Goal: Transaction & Acquisition: Purchase product/service

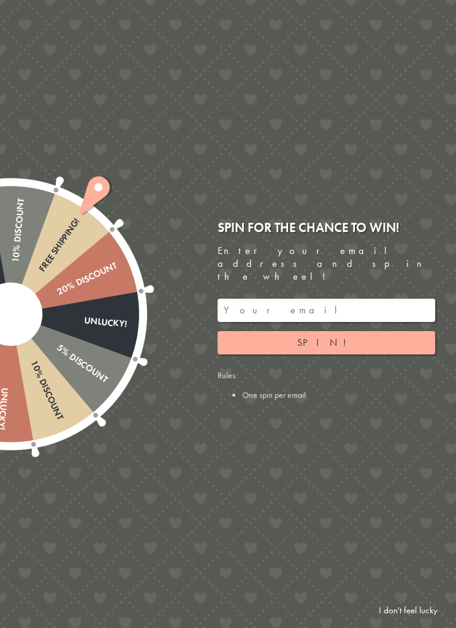
scroll to position [20, 0]
click at [419, 622] on link "I don't feel lucky" at bounding box center [407, 611] width 71 height 23
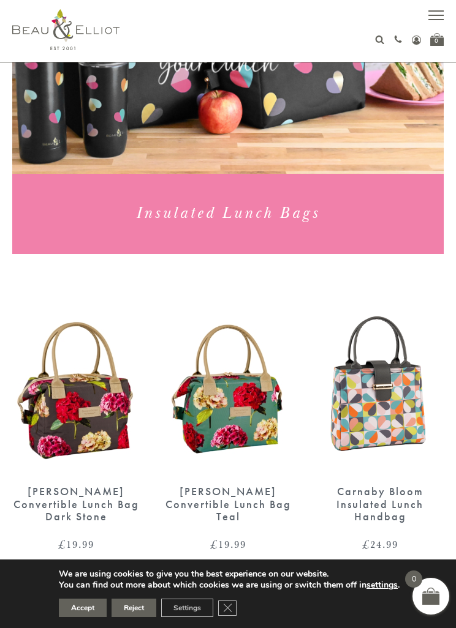
scroll to position [200, 0]
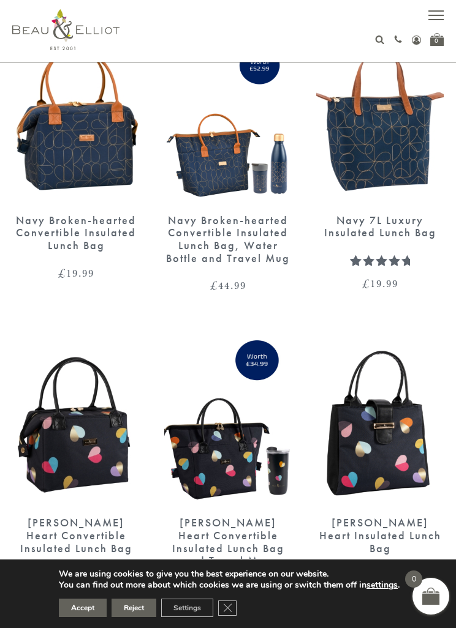
scroll to position [1619, 0]
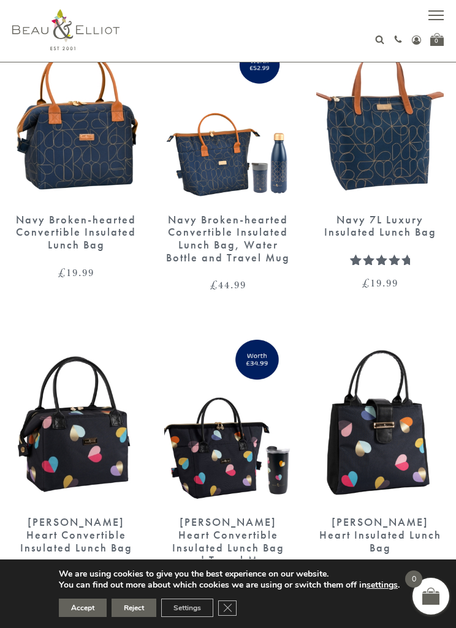
click at [401, 151] on img at bounding box center [379, 119] width 127 height 164
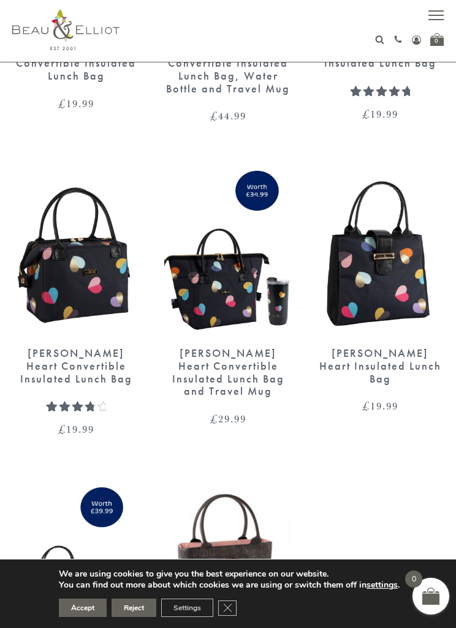
scroll to position [1792, 0]
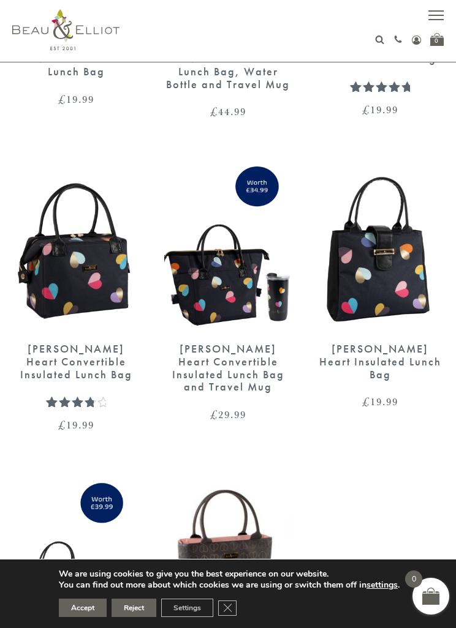
click at [407, 279] on img at bounding box center [379, 249] width 127 height 164
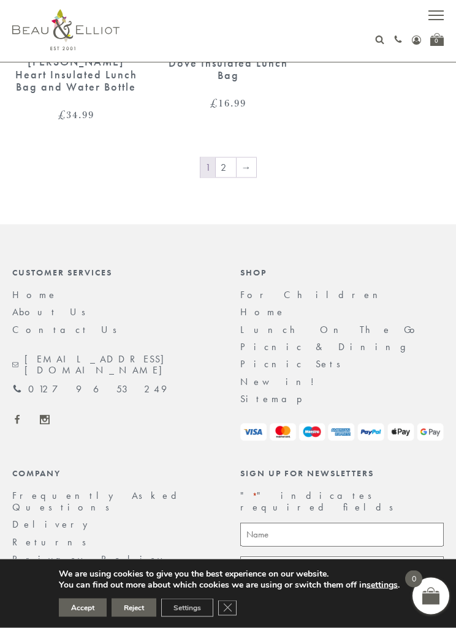
scroll to position [2394, 0]
click at [253, 164] on link "→" at bounding box center [246, 167] width 20 height 20
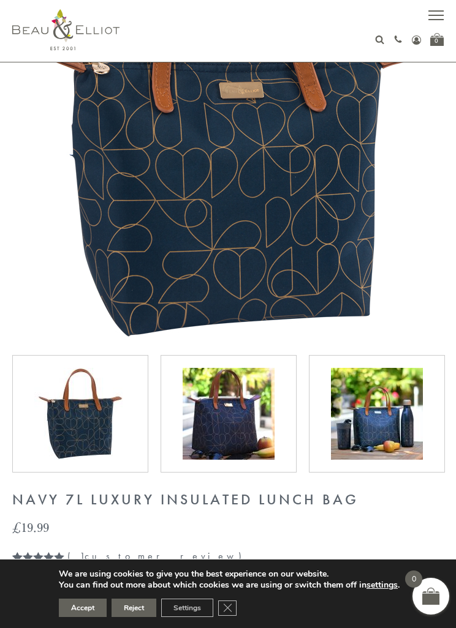
scroll to position [193, 0]
click at [247, 418] on img at bounding box center [228, 415] width 92 height 92
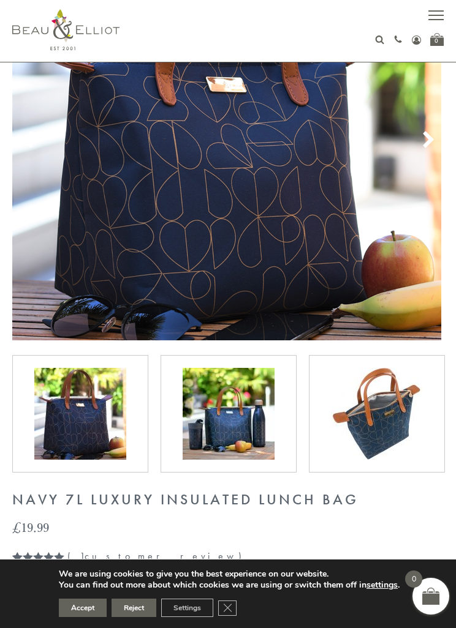
click at [249, 423] on img at bounding box center [228, 414] width 92 height 92
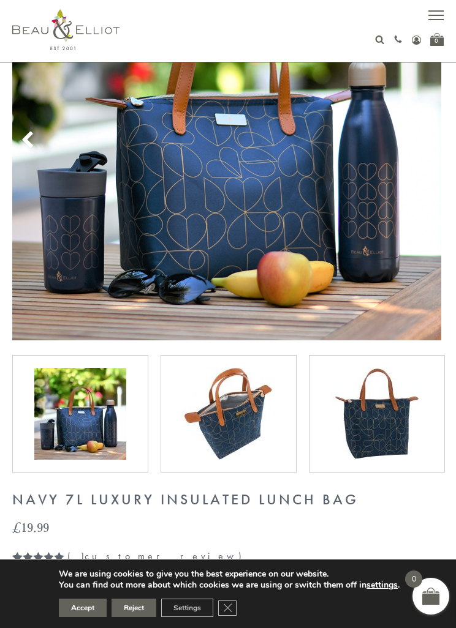
click at [241, 421] on img at bounding box center [228, 414] width 92 height 92
click at [118, 442] on img at bounding box center [80, 414] width 92 height 92
click at [232, 433] on img at bounding box center [228, 414] width 92 height 92
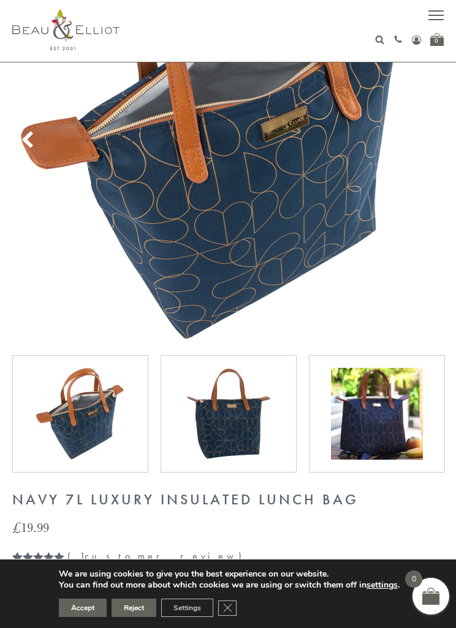
click at [235, 438] on img at bounding box center [228, 414] width 92 height 92
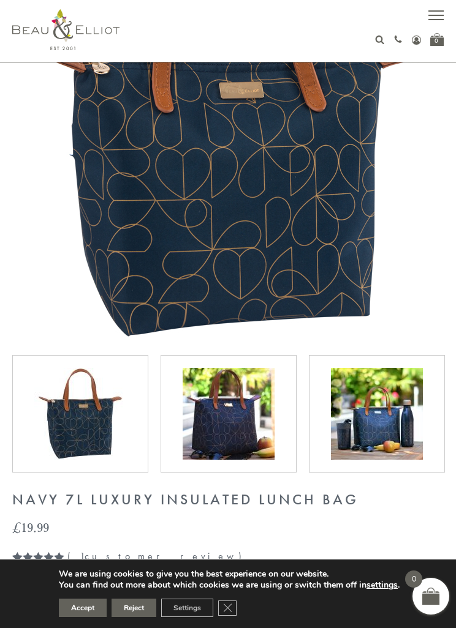
click at [230, 445] on img at bounding box center [228, 414] width 92 height 92
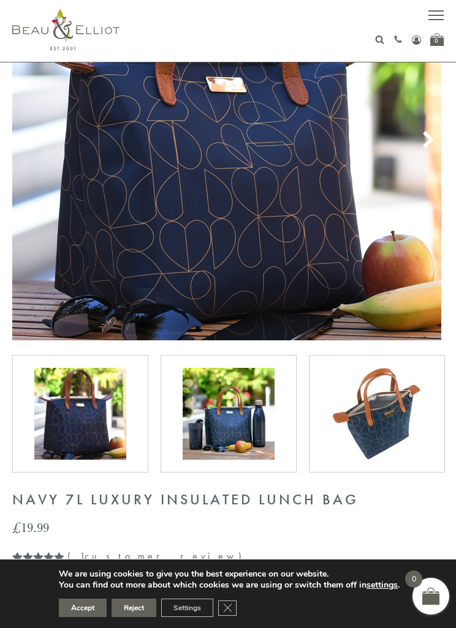
click at [236, 435] on img at bounding box center [228, 414] width 92 height 92
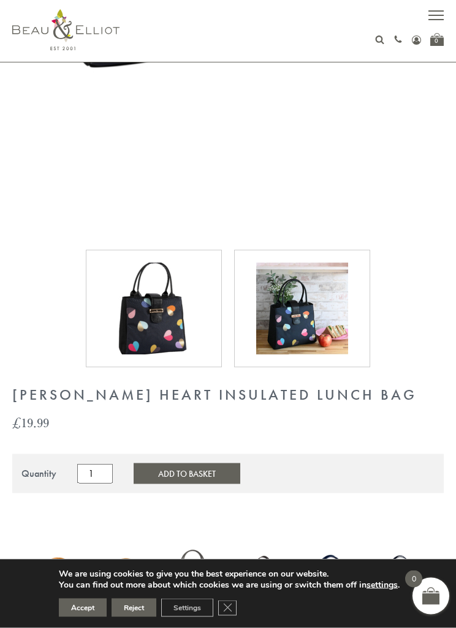
scroll to position [530, 0]
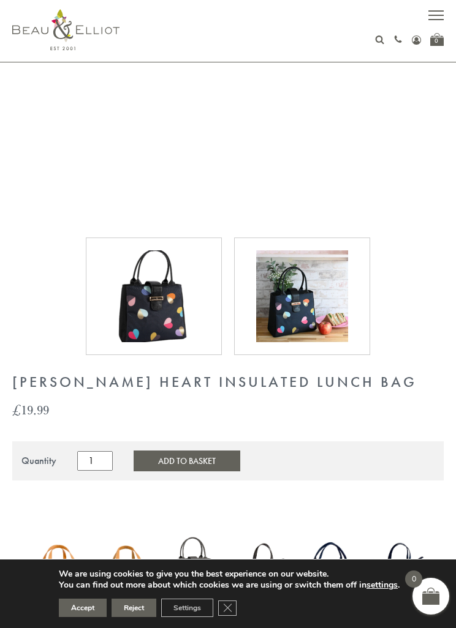
click at [321, 324] on img at bounding box center [302, 296] width 92 height 92
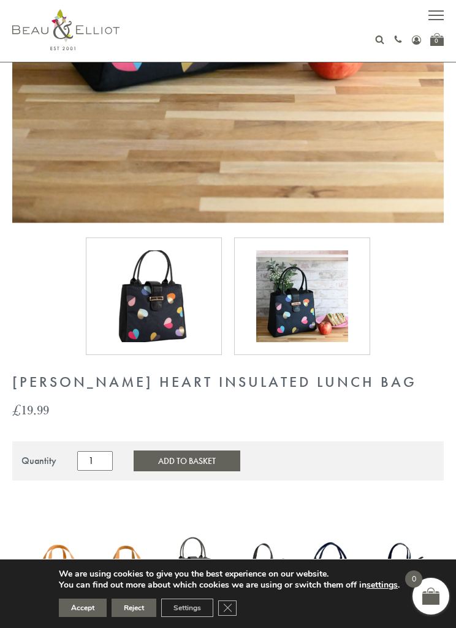
click at [333, 296] on img at bounding box center [302, 296] width 92 height 92
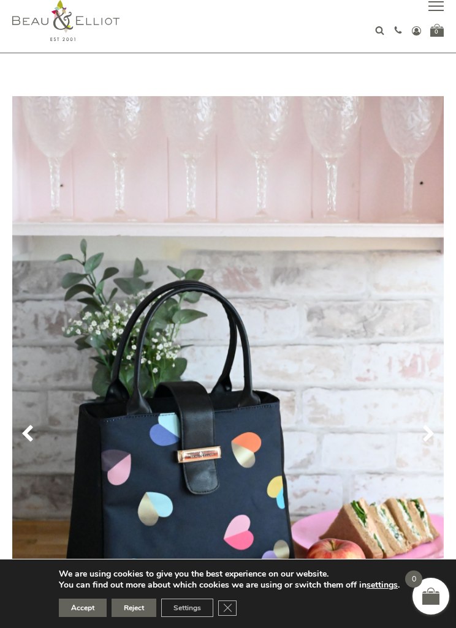
scroll to position [0, 0]
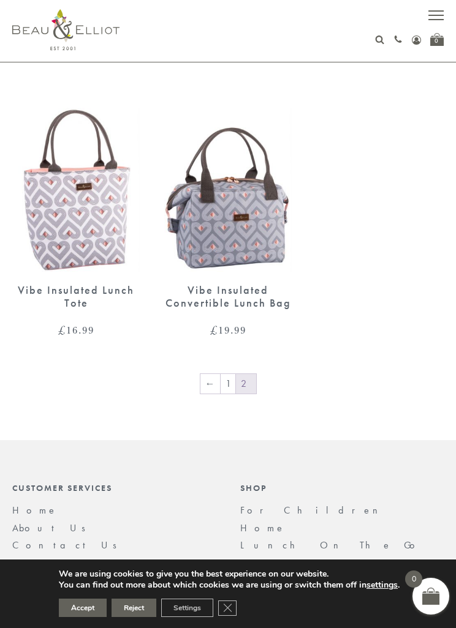
scroll to position [968, 0]
click at [231, 386] on link "1" at bounding box center [227, 385] width 15 height 20
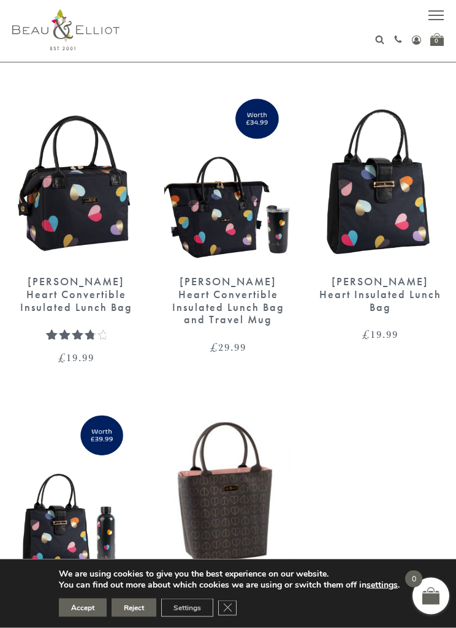
scroll to position [1862, 0]
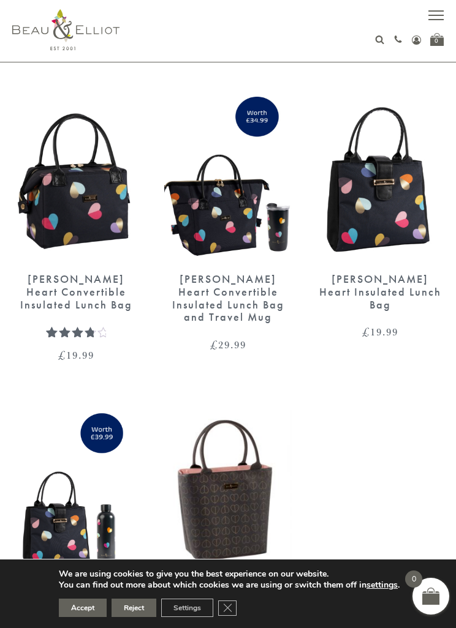
click at [227, 219] on img at bounding box center [227, 179] width 127 height 164
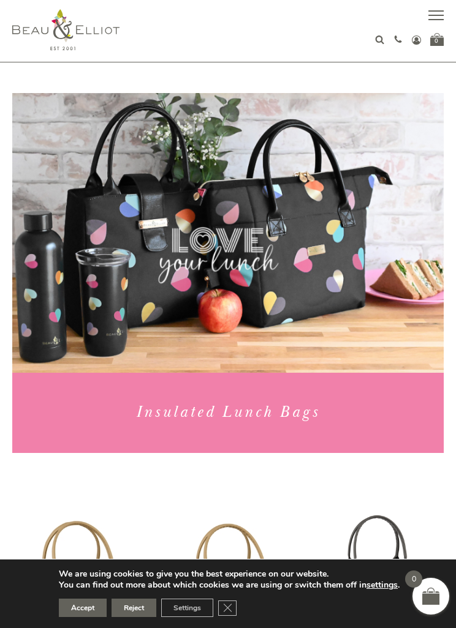
scroll to position [1901, 0]
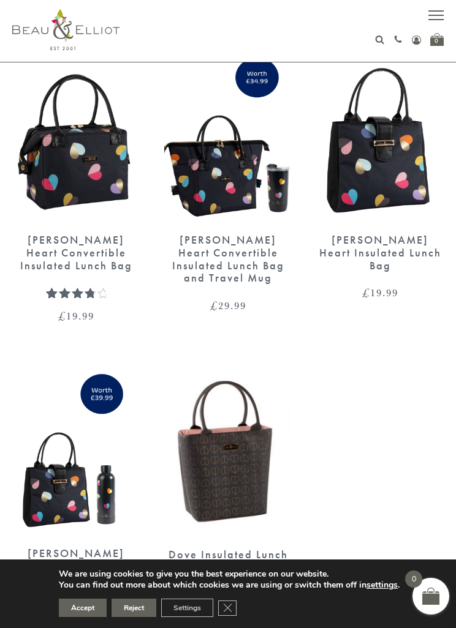
click at [65, 215] on img at bounding box center [75, 140] width 127 height 164
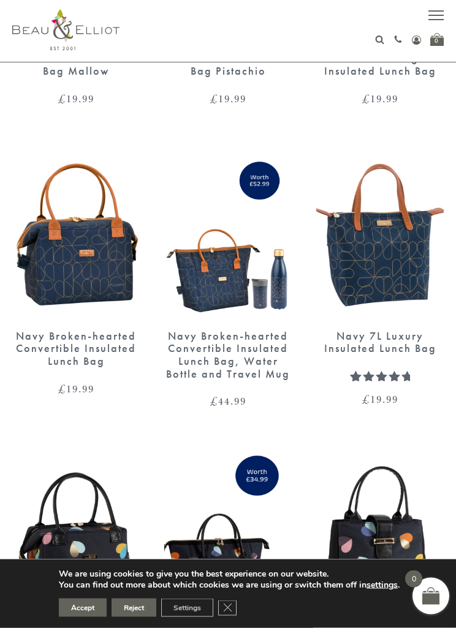
scroll to position [1487, 0]
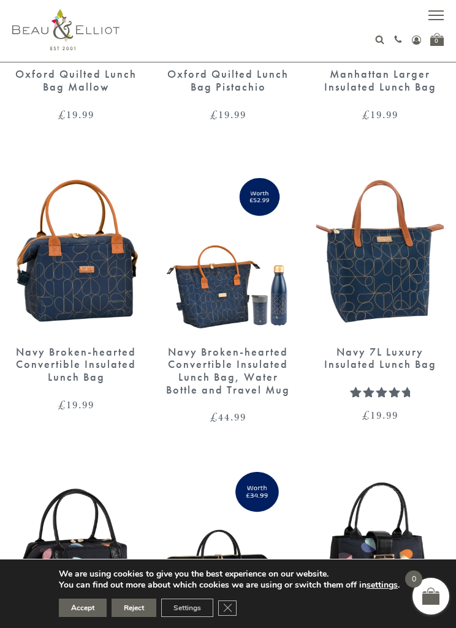
click at [83, 348] on div "Navy Broken-hearted Convertible Insulated Lunch Bag" at bounding box center [75, 365] width 127 height 38
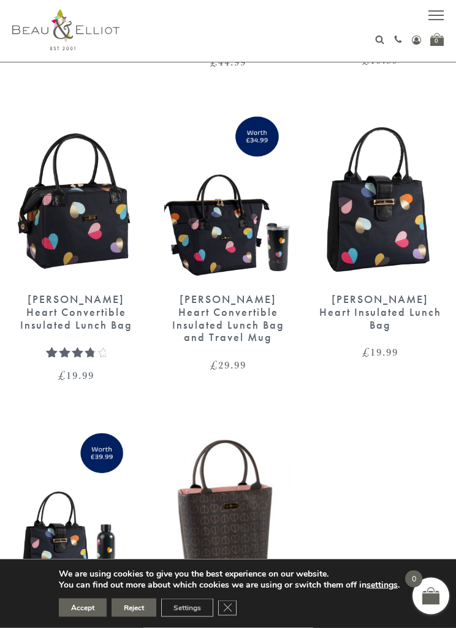
scroll to position [1843, 0]
click at [405, 233] on img at bounding box center [379, 198] width 127 height 164
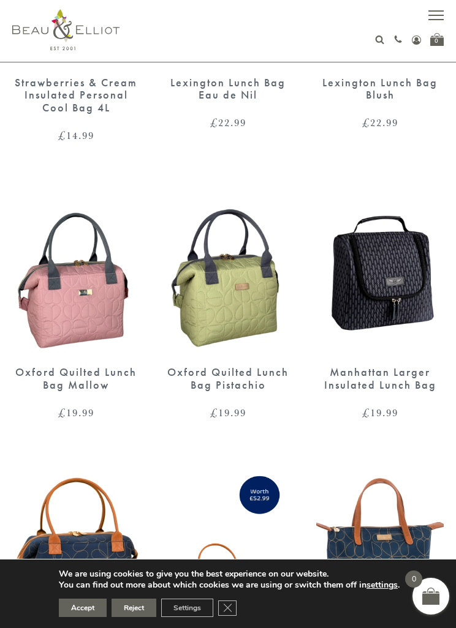
scroll to position [1186, 0]
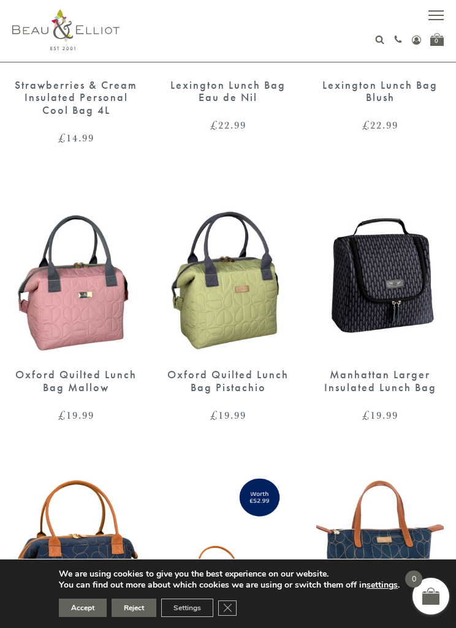
click at [412, 284] on img at bounding box center [379, 274] width 127 height 164
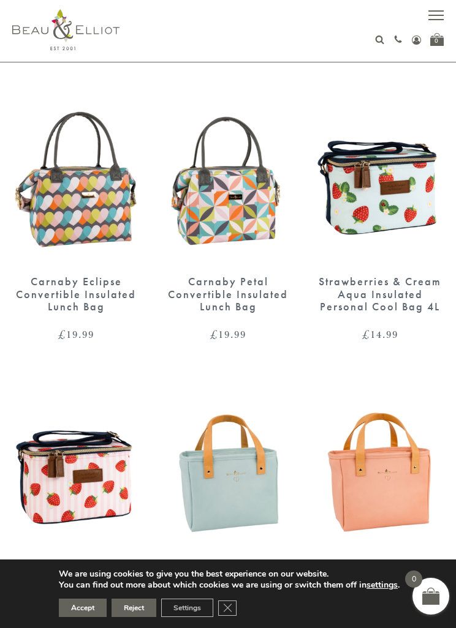
scroll to position [701, 0]
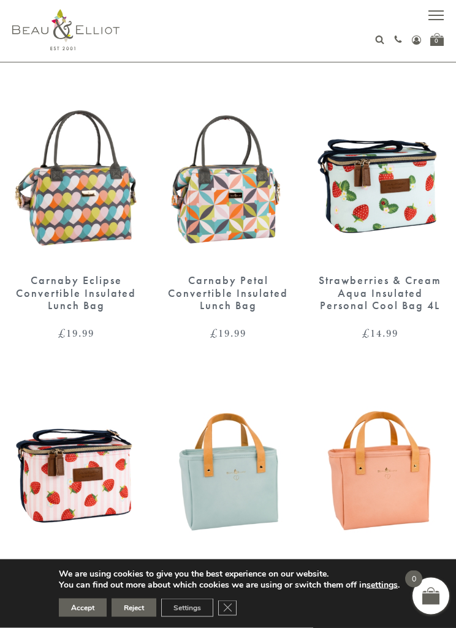
click at [397, 290] on div "Strawberries & Cream Aqua Insulated Personal Cool Bag 4L" at bounding box center [379, 293] width 127 height 38
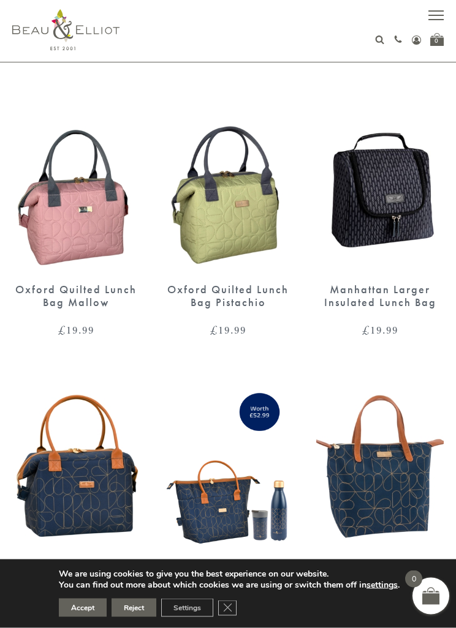
scroll to position [1272, 0]
click at [69, 228] on img at bounding box center [75, 189] width 127 height 164
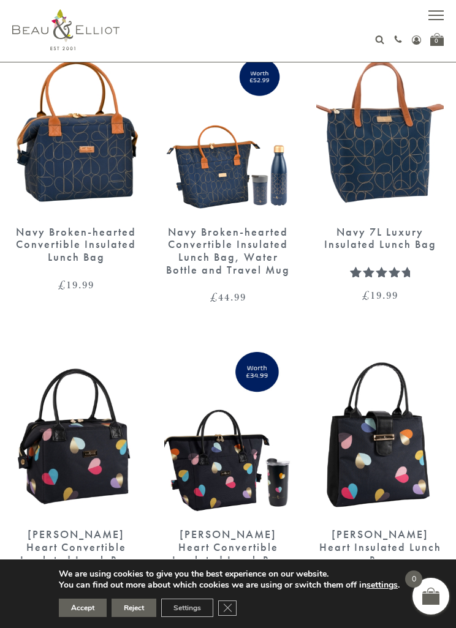
scroll to position [1575, 0]
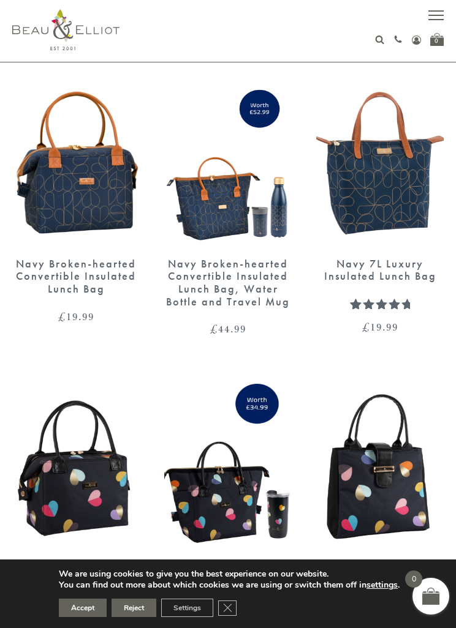
click at [400, 301] on span "Rated 5.00 out of 5 based on 1 customer rating" at bounding box center [379, 334] width 59 height 72
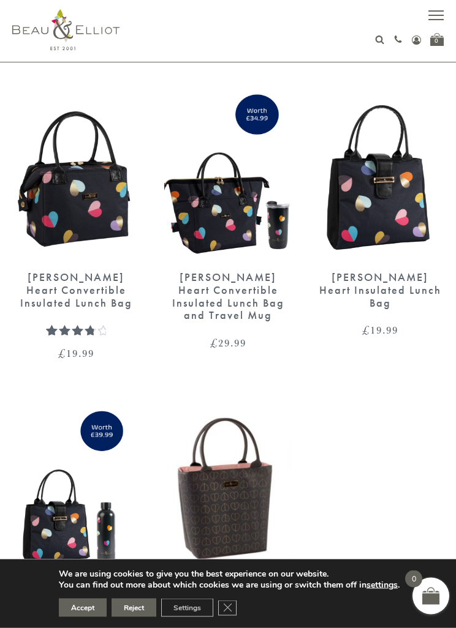
scroll to position [1909, 0]
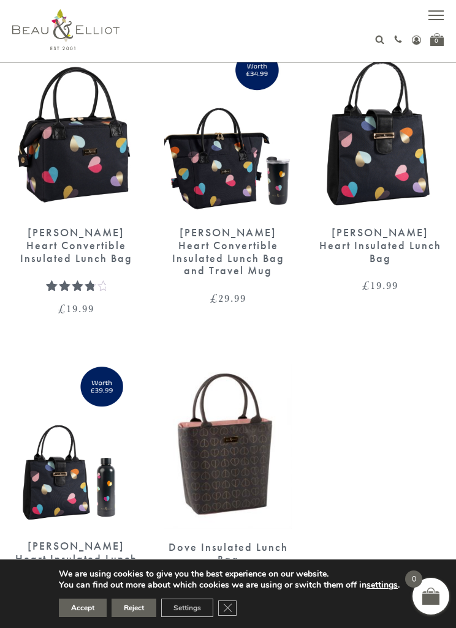
click at [55, 207] on img at bounding box center [75, 132] width 127 height 164
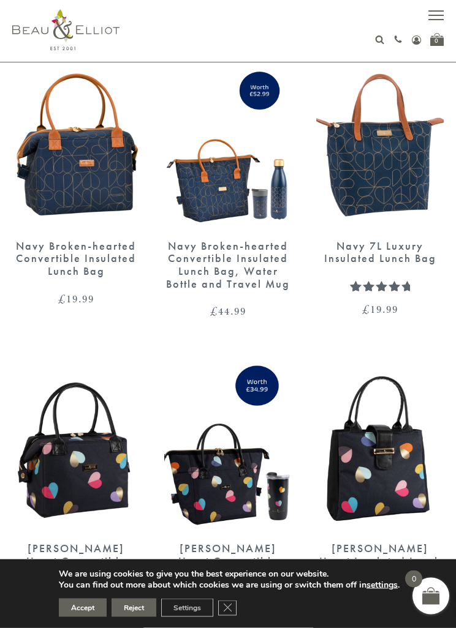
scroll to position [1593, 0]
click at [90, 248] on div "Navy Broken-hearted Convertible Insulated Lunch Bag" at bounding box center [75, 258] width 127 height 38
click at [400, 190] on img at bounding box center [379, 144] width 127 height 164
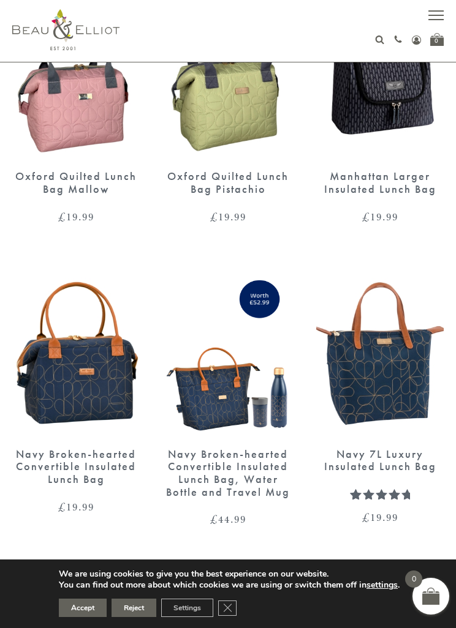
scroll to position [1418, 0]
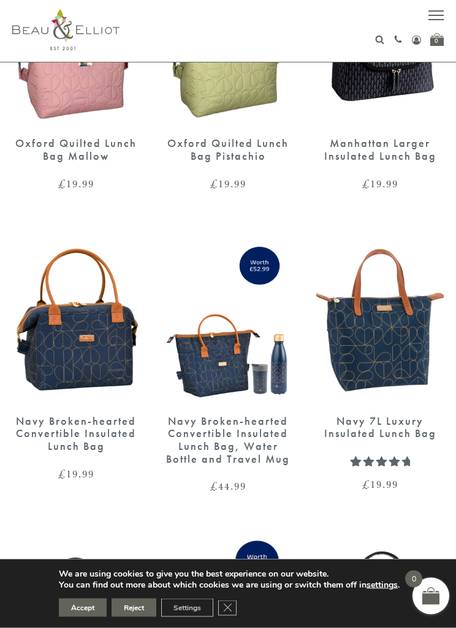
click at [103, 348] on img at bounding box center [75, 320] width 127 height 164
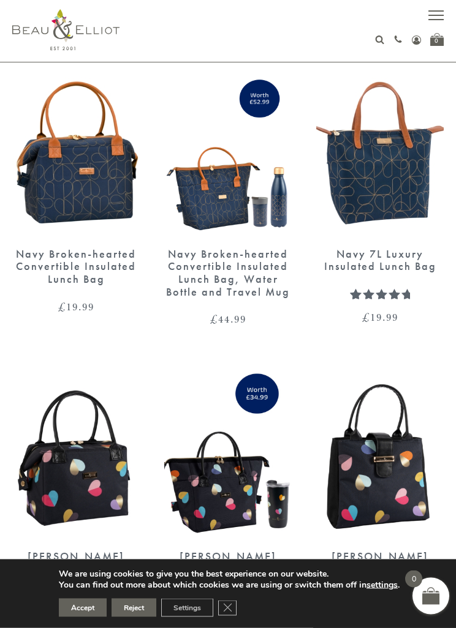
scroll to position [1598, 0]
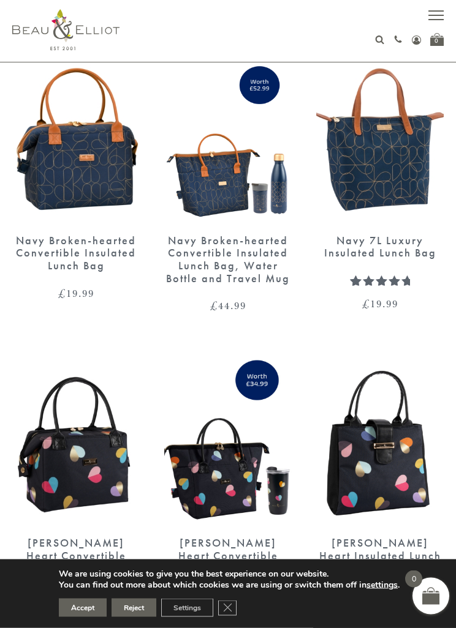
click at [267, 263] on div "Navy Broken-hearted Convertible Insulated Lunch Bag, Water Bottle and Travel Mug" at bounding box center [227, 260] width 127 height 51
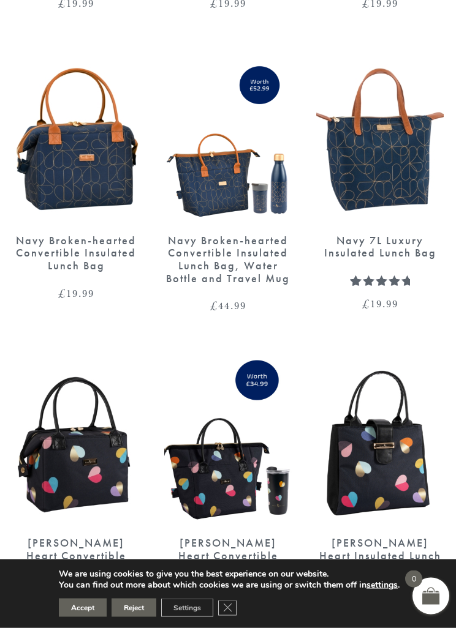
scroll to position [1638, 0]
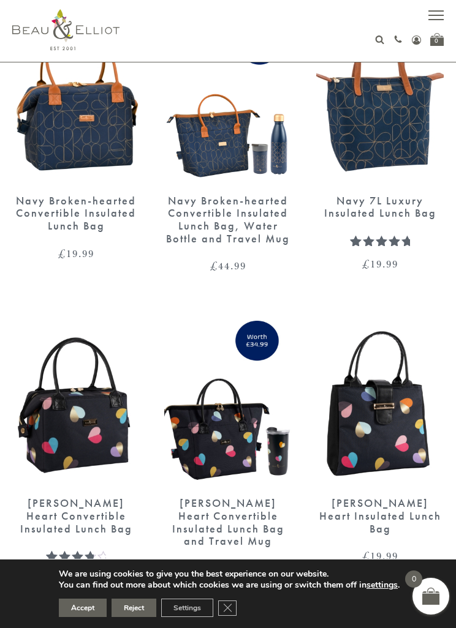
click at [404, 168] on img at bounding box center [379, 100] width 127 height 164
click at [115, 141] on img at bounding box center [75, 100] width 127 height 164
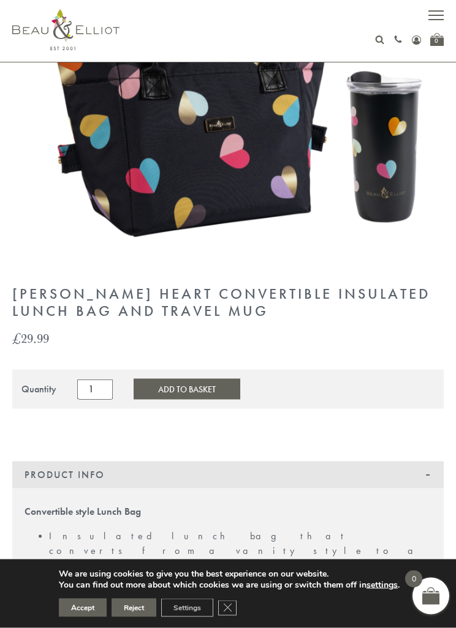
scroll to position [190, 0]
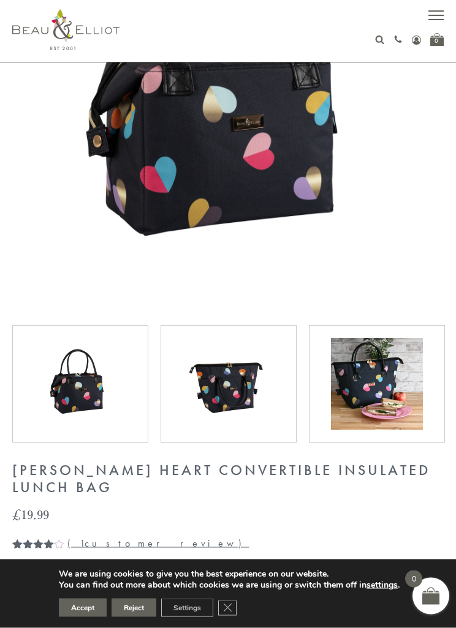
scroll to position [227, 0]
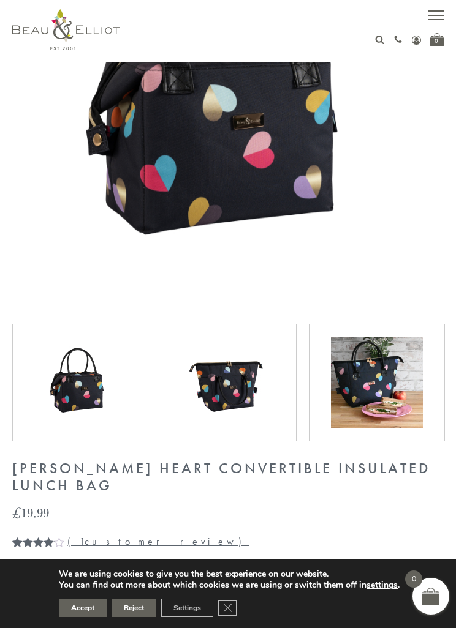
click at [242, 385] on img at bounding box center [228, 383] width 92 height 92
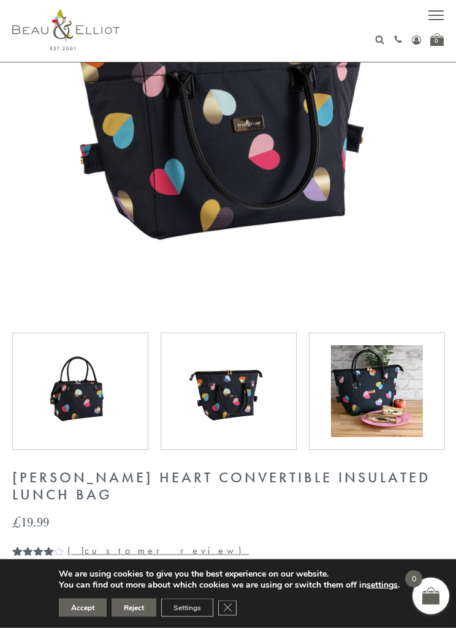
scroll to position [235, 0]
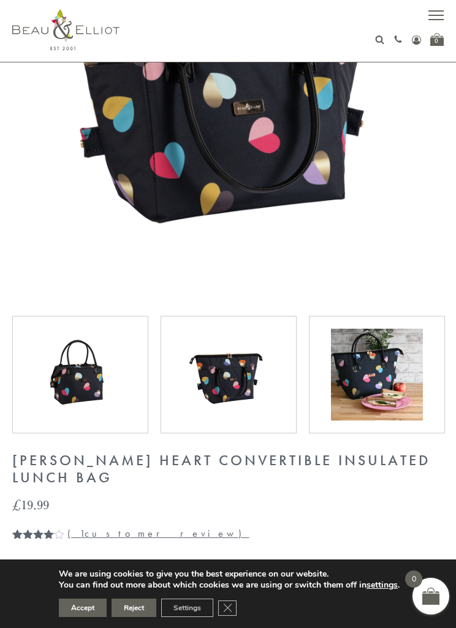
click at [385, 372] on img at bounding box center [377, 375] width 92 height 92
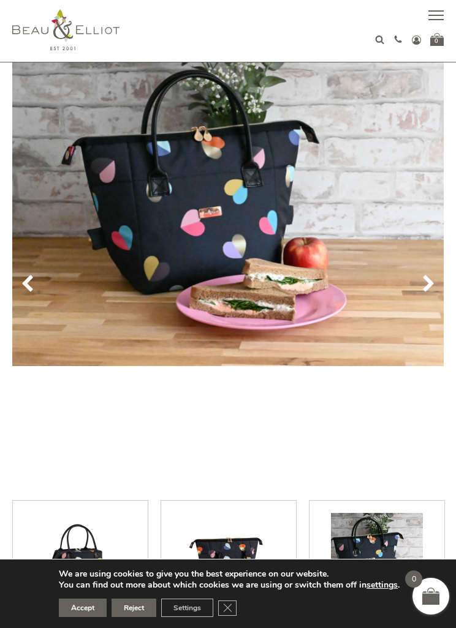
scroll to position [48, 0]
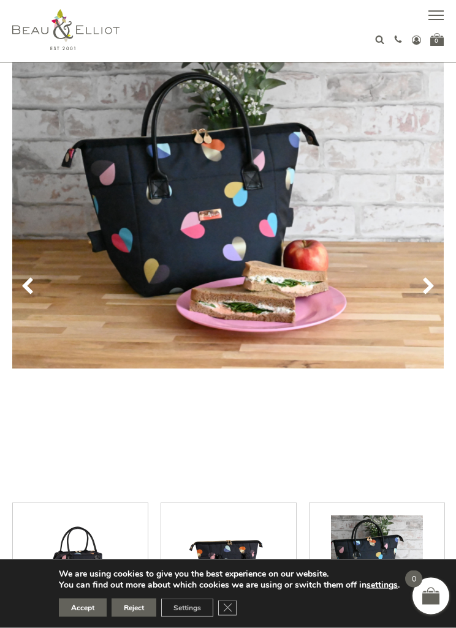
click at [429, 290] on use at bounding box center [428, 286] width 10 height 17
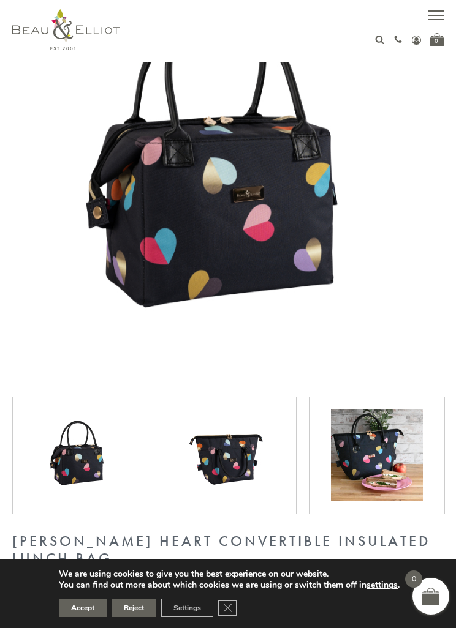
scroll to position [211, 0]
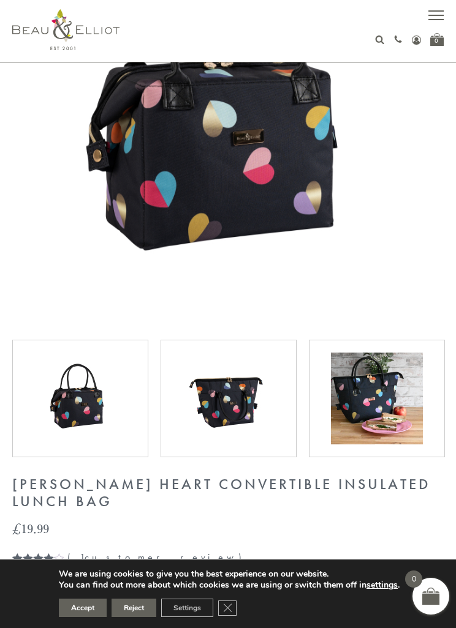
click at [274, 417] on div at bounding box center [228, 399] width 110 height 92
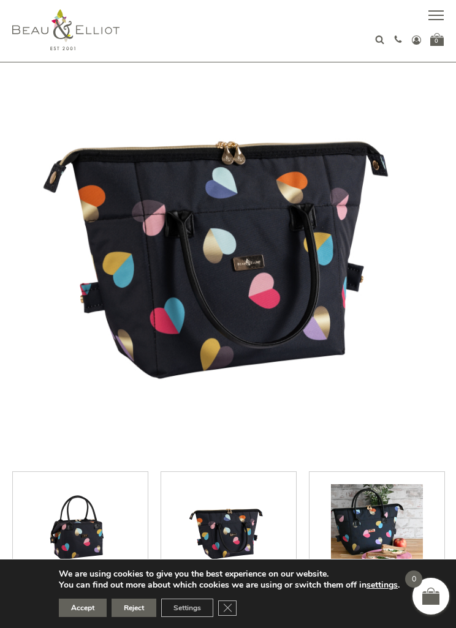
scroll to position [78, 0]
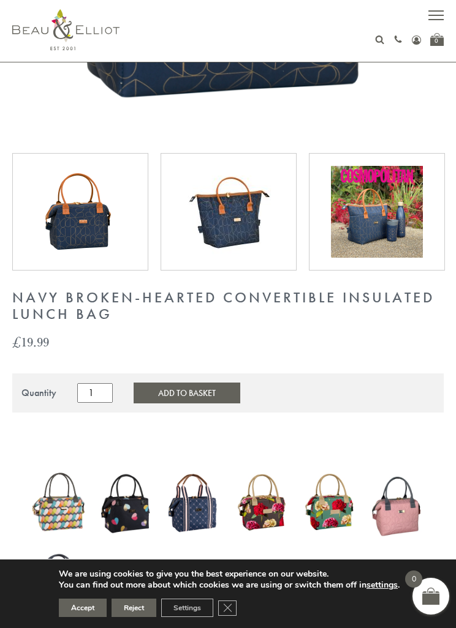
scroll to position [407, 0]
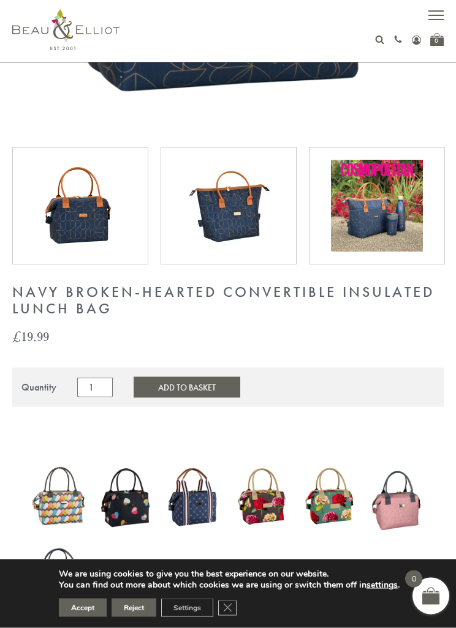
click at [265, 225] on img at bounding box center [228, 206] width 92 height 92
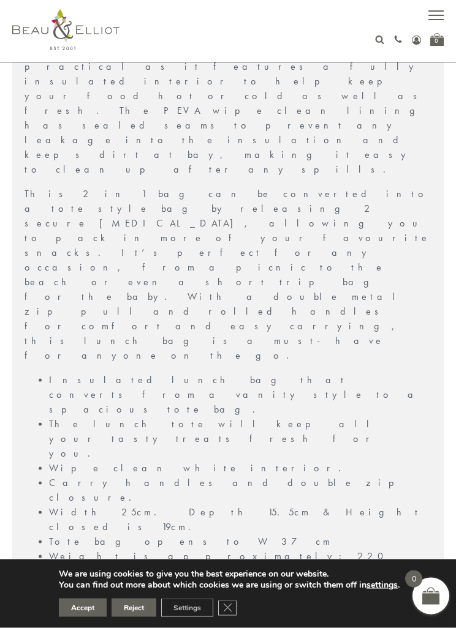
scroll to position [1113, 0]
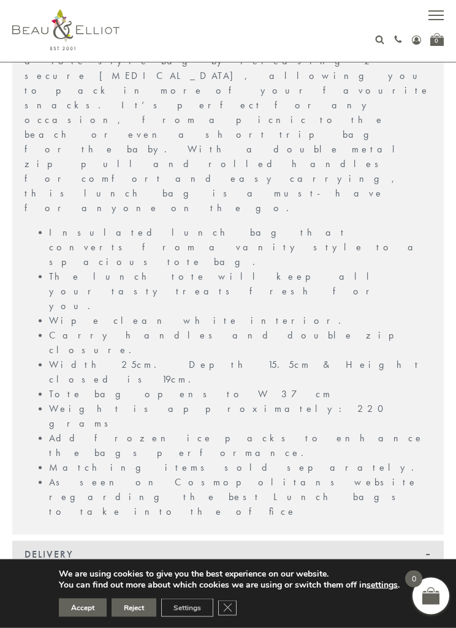
scroll to position [1233, 0]
click at [416, 541] on div "Delivery" at bounding box center [227, 554] width 431 height 27
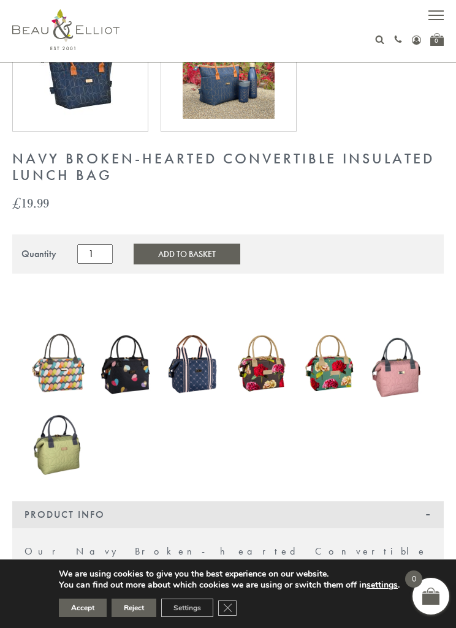
scroll to position [540, 0]
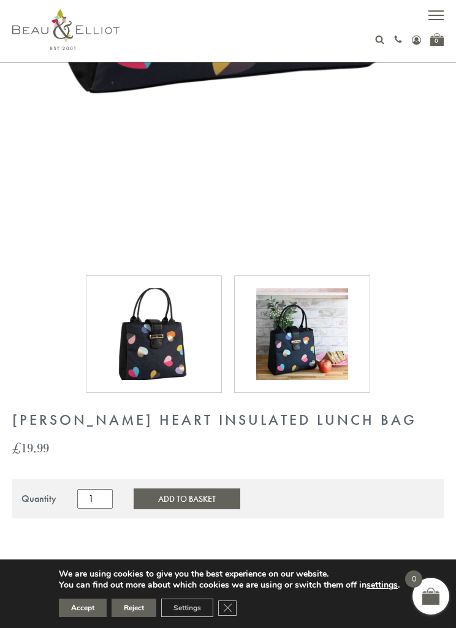
scroll to position [573, 0]
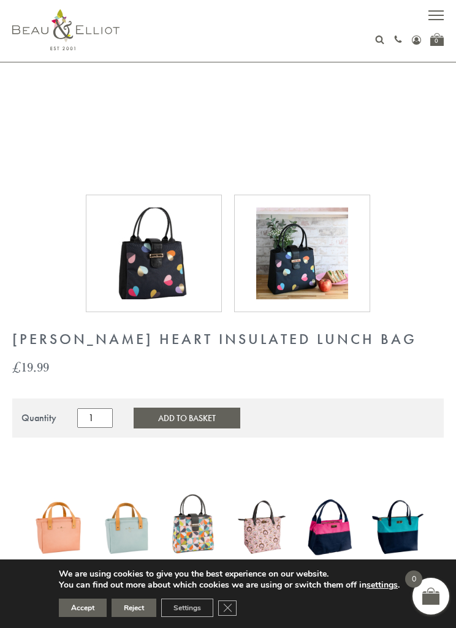
click at [326, 267] on img at bounding box center [302, 254] width 92 height 92
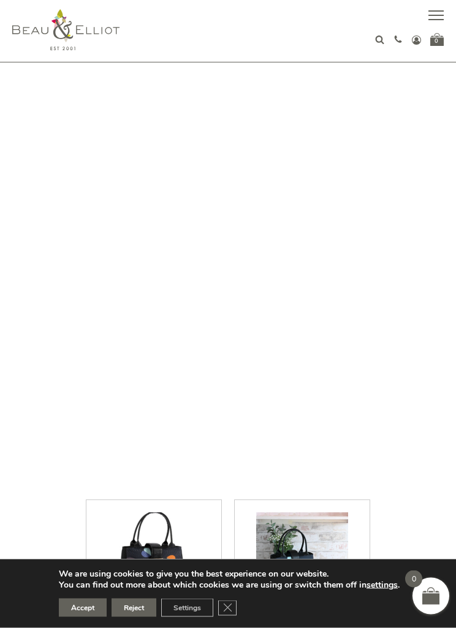
scroll to position [204, 0]
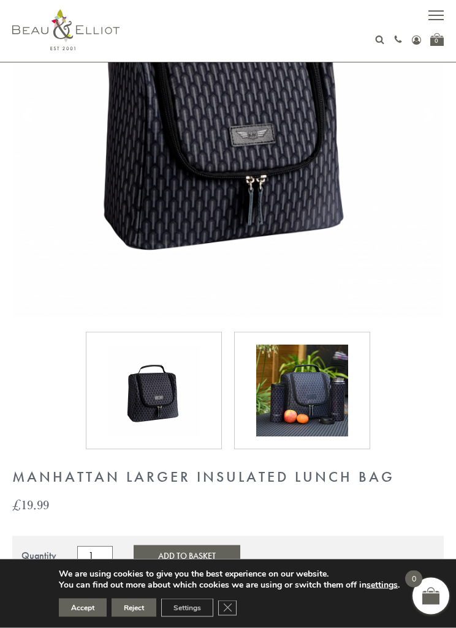
scroll to position [237, 0]
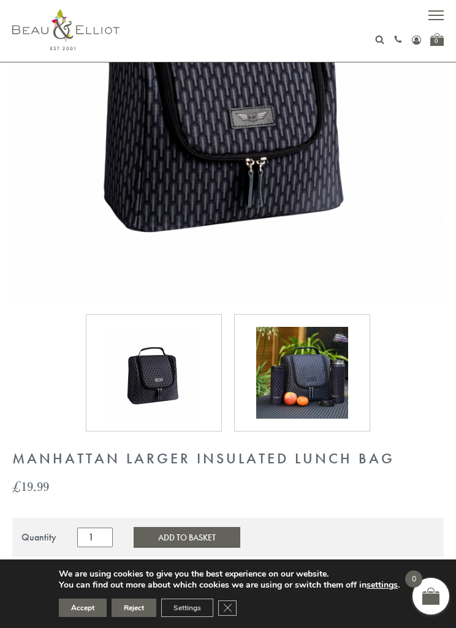
click at [80, 617] on button "Accept" at bounding box center [83, 608] width 48 height 18
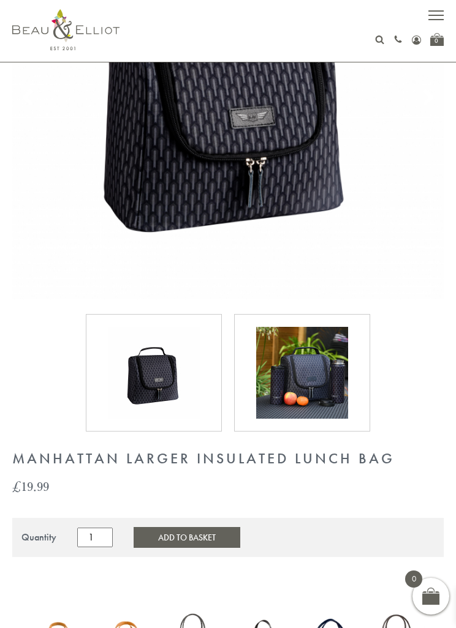
click at [333, 382] on img at bounding box center [302, 373] width 92 height 92
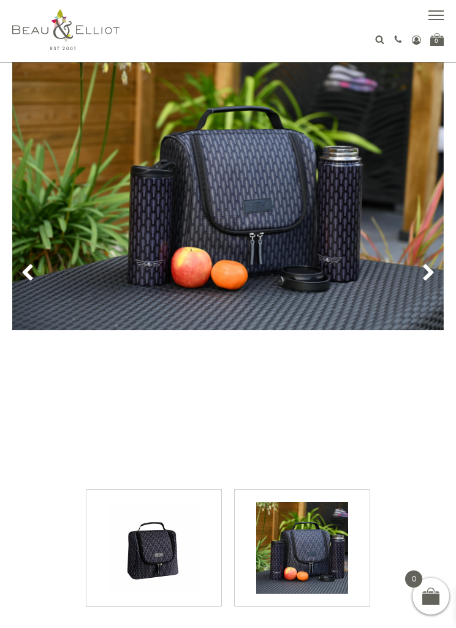
scroll to position [43, 0]
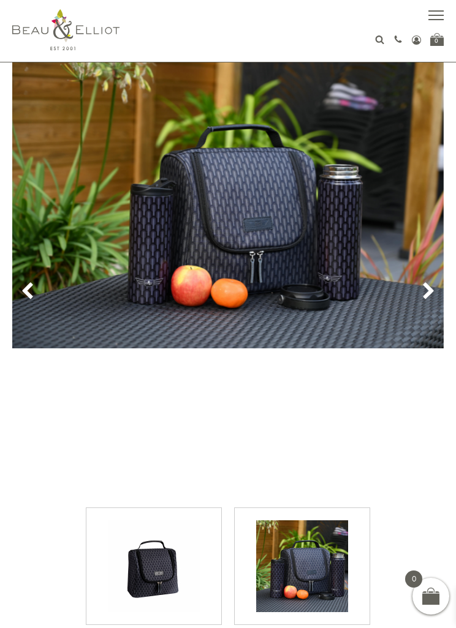
click at [429, 295] on use at bounding box center [428, 290] width 10 height 17
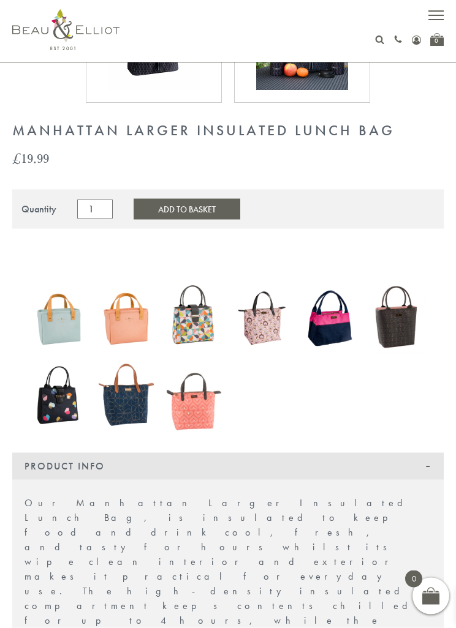
scroll to position [562, 0]
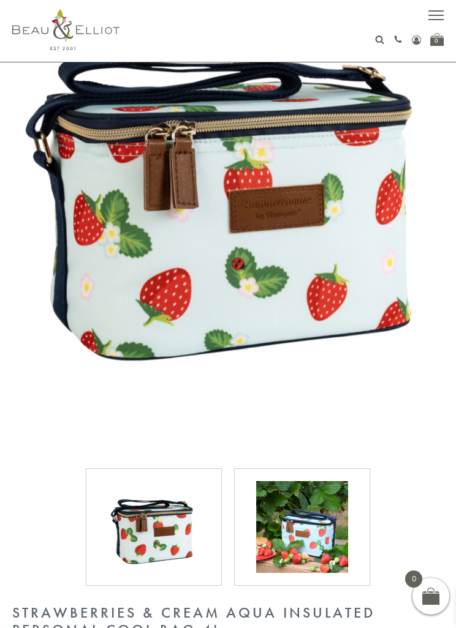
scroll to position [185, 0]
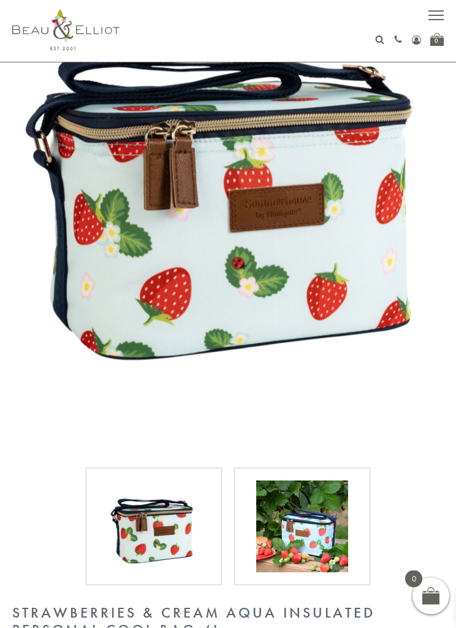
click at [315, 478] on div at bounding box center [302, 527] width 136 height 118
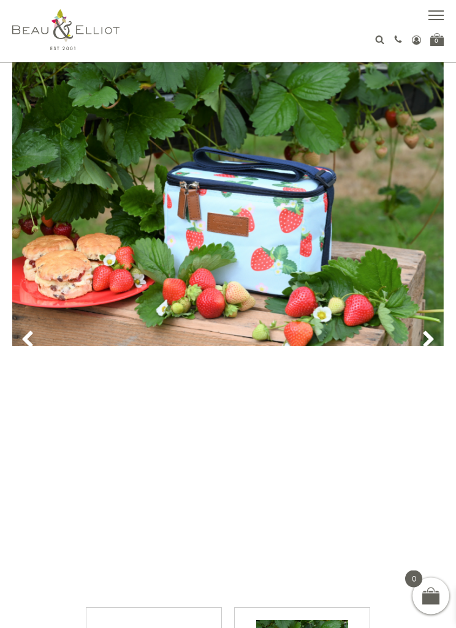
scroll to position [45, 0]
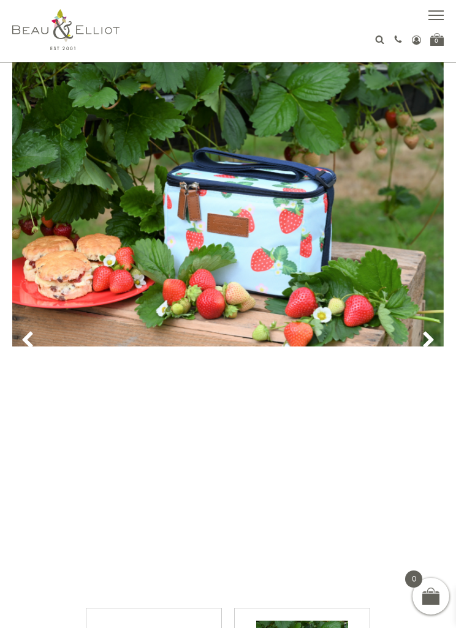
click at [426, 336] on use at bounding box center [428, 340] width 10 height 17
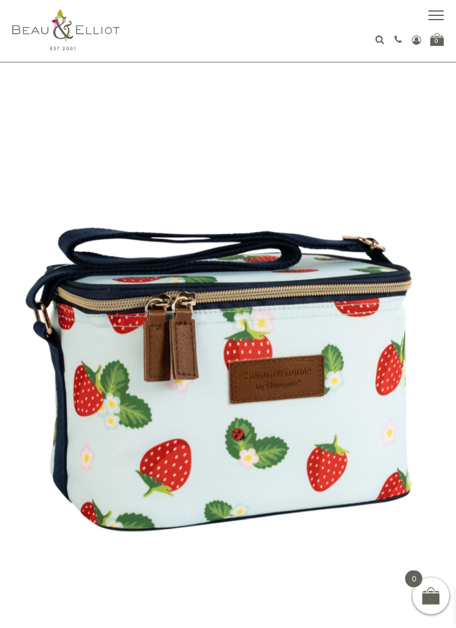
scroll to position [0, 0]
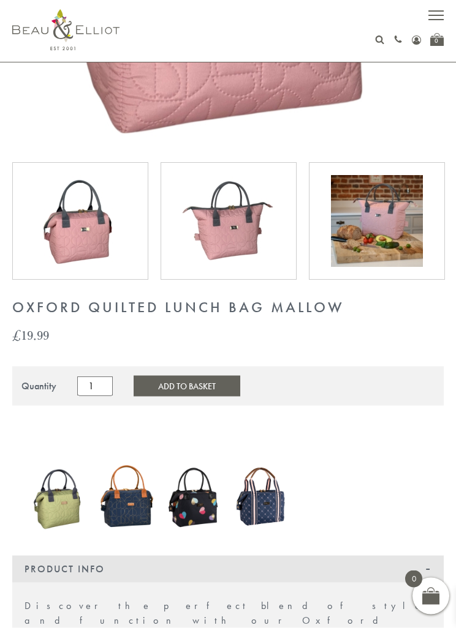
scroll to position [389, 0]
click at [261, 267] on div at bounding box center [228, 221] width 136 height 118
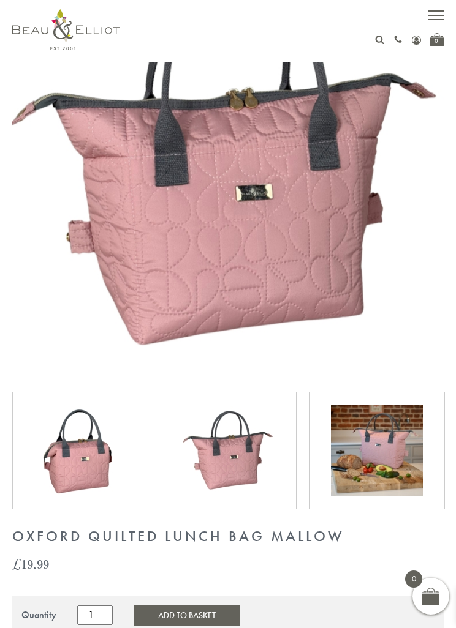
scroll to position [160, 0]
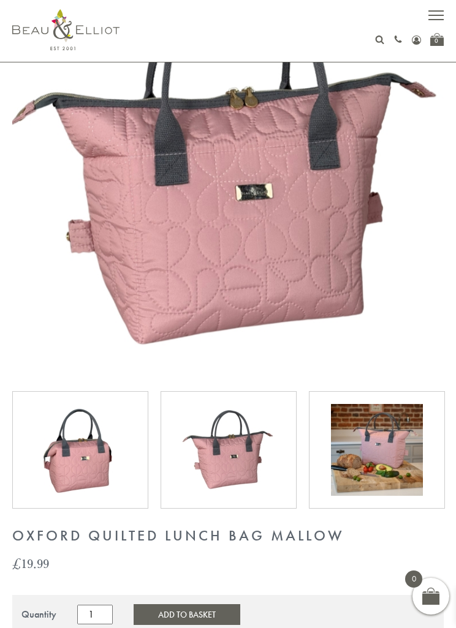
click at [370, 438] on img at bounding box center [377, 450] width 92 height 92
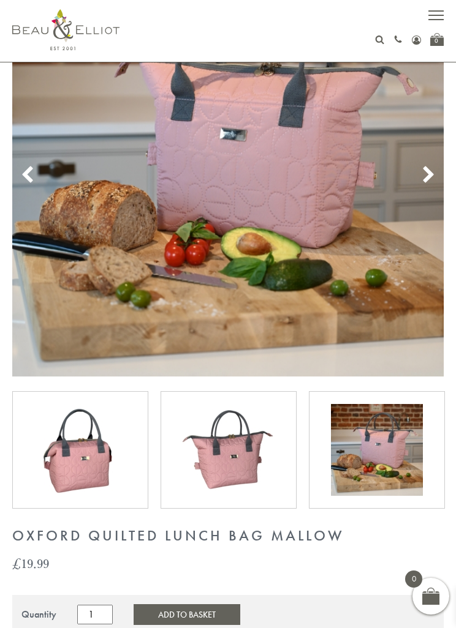
click at [430, 177] on use at bounding box center [428, 174] width 10 height 17
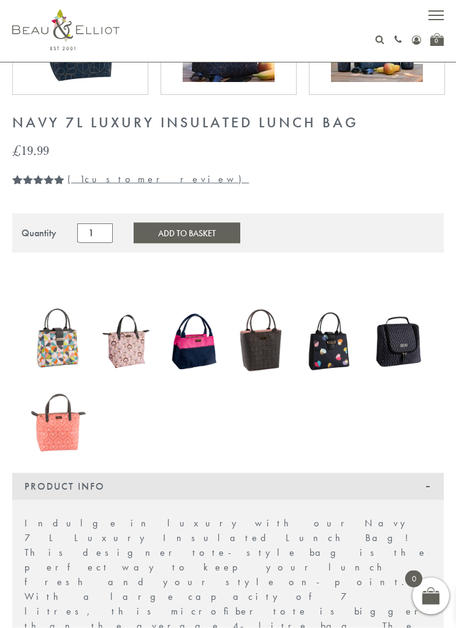
scroll to position [562, 0]
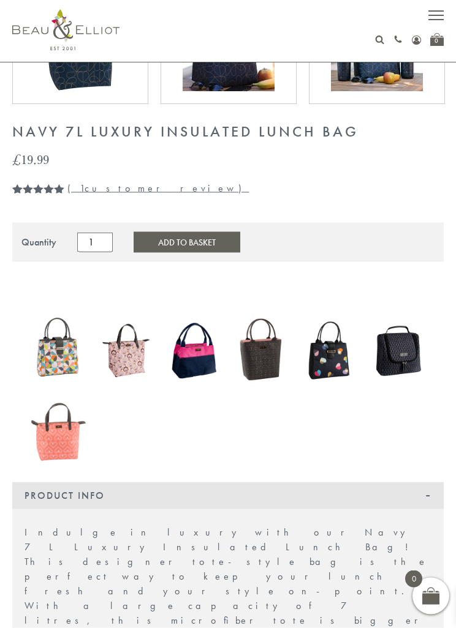
click at [92, 191] on link "( 1 customer review)" at bounding box center [157, 188] width 181 height 13
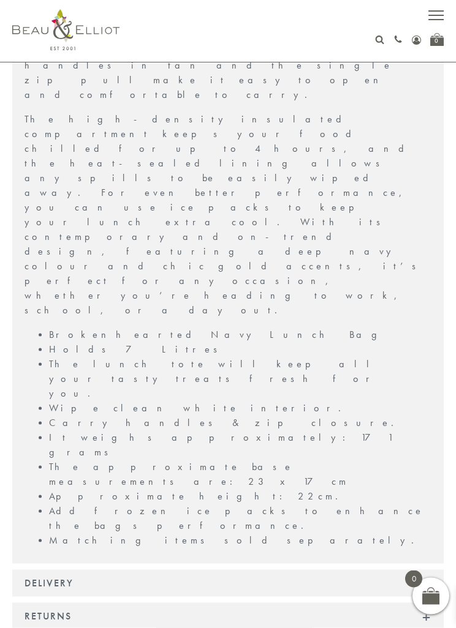
scroll to position [1162, 0]
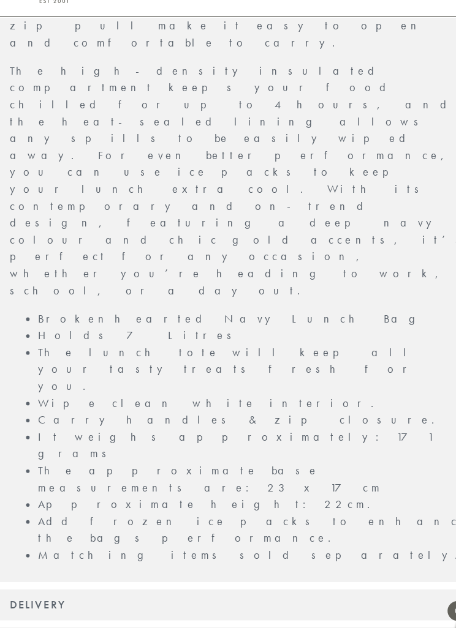
scroll to position [1173, 0]
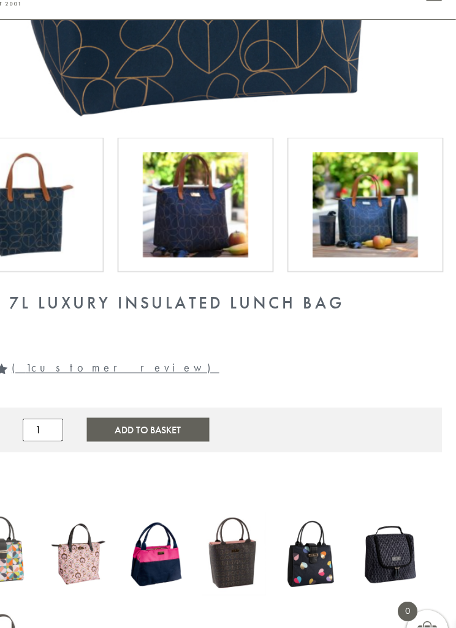
click at [220, 200] on div at bounding box center [228, 224] width 110 height 92
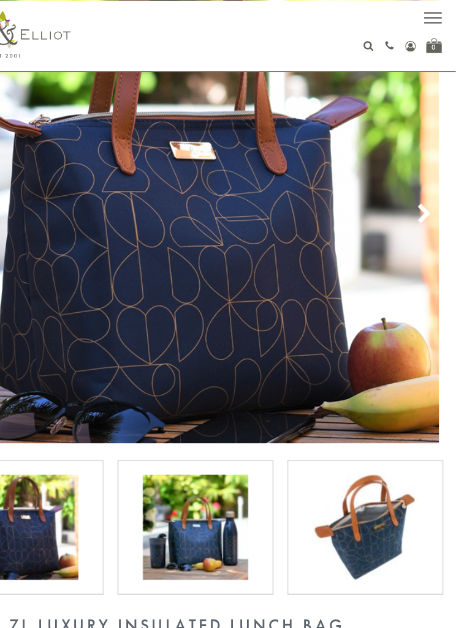
scroll to position [102, 0]
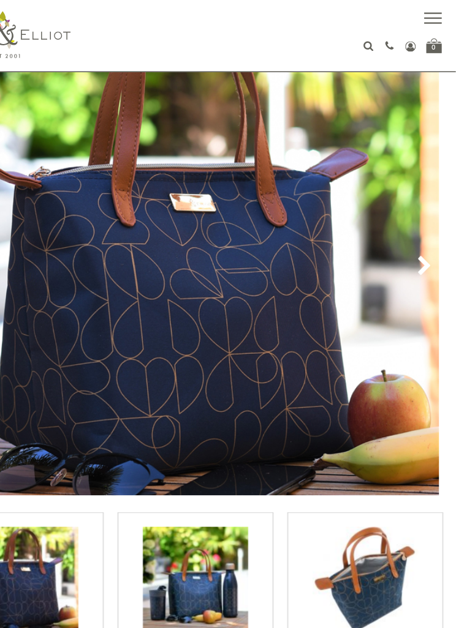
click at [419, 239] on icon at bounding box center [428, 232] width 18 height 18
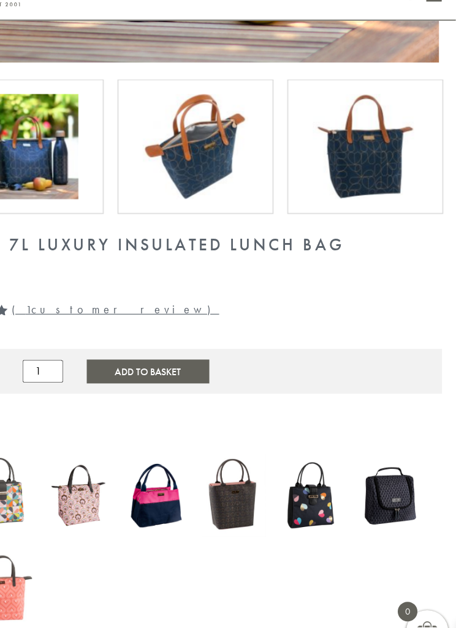
scroll to position [465, 0]
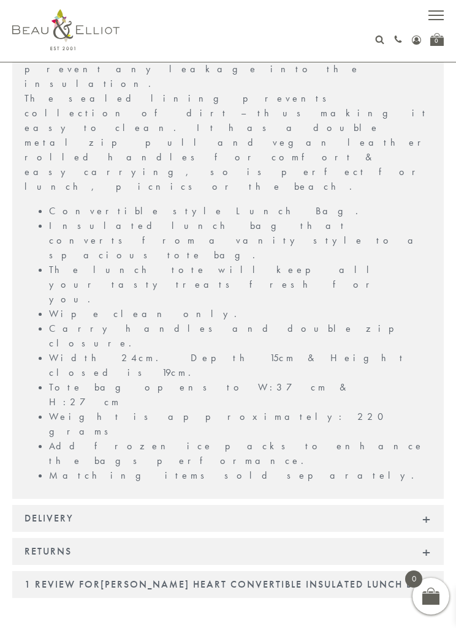
scroll to position [1239, 0]
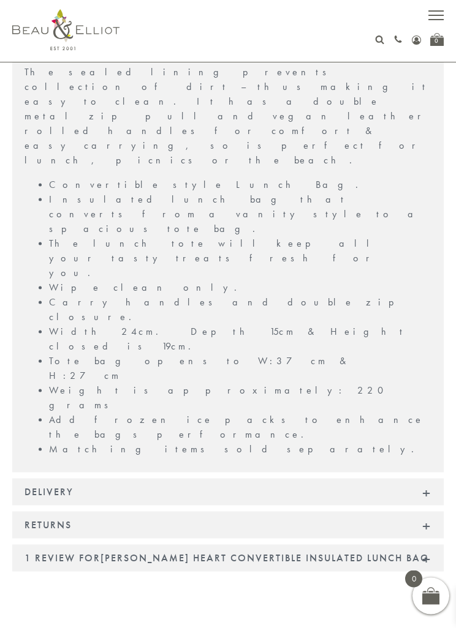
click at [405, 545] on div "1 review for [PERSON_NAME] Heart Convertible Insulated Lunch Bag" at bounding box center [227, 558] width 431 height 27
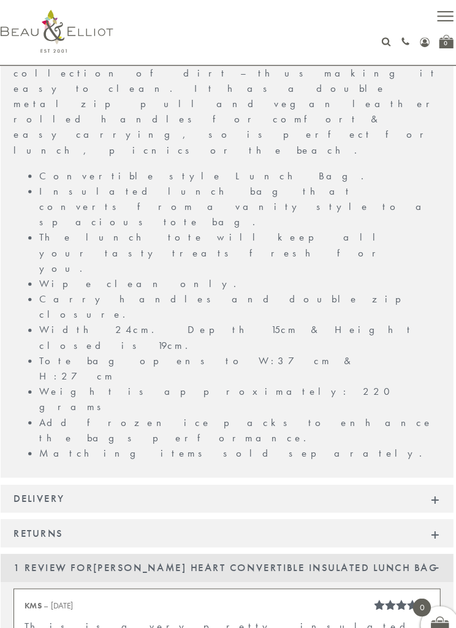
scroll to position [1261, 0]
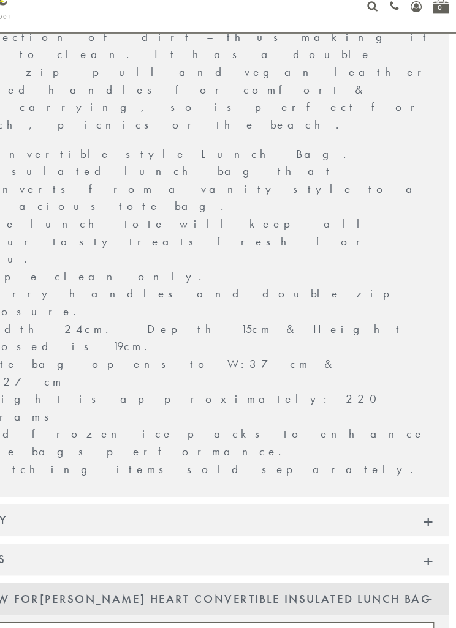
click at [362, 524] on div "1 review for [PERSON_NAME] Heart Convertible Insulated Lunch Bag" at bounding box center [227, 537] width 431 height 27
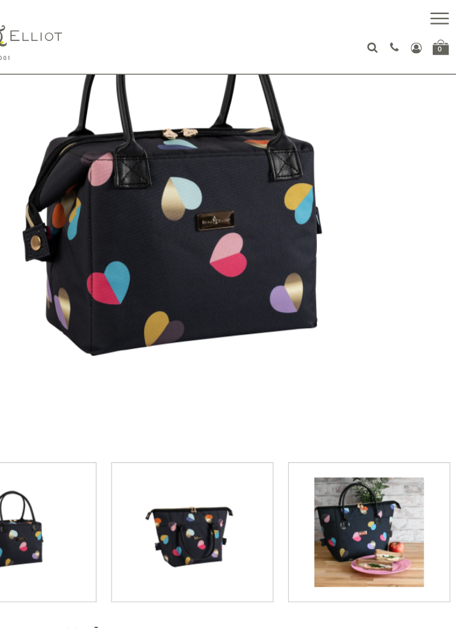
scroll to position [92, 0]
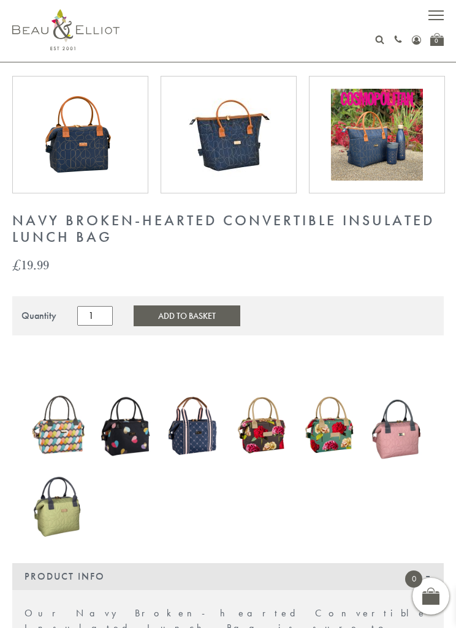
scroll to position [458, 0]
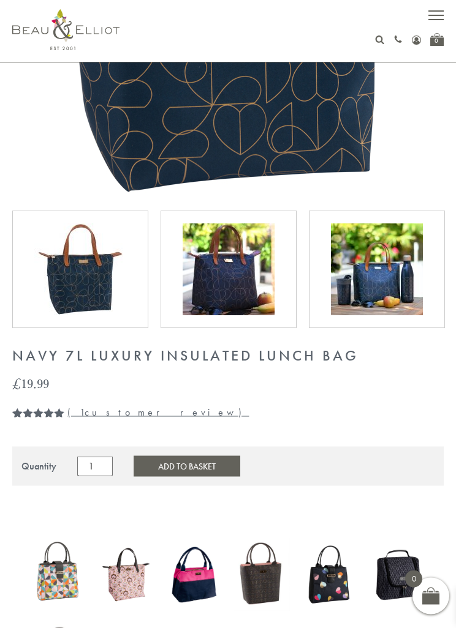
scroll to position [373, 0]
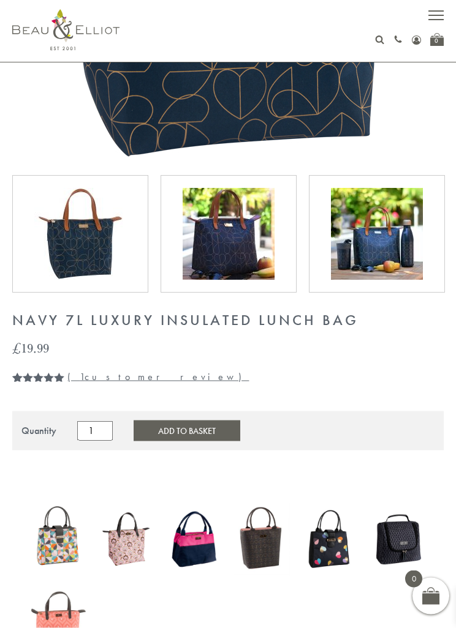
click at [389, 252] on img at bounding box center [377, 235] width 92 height 92
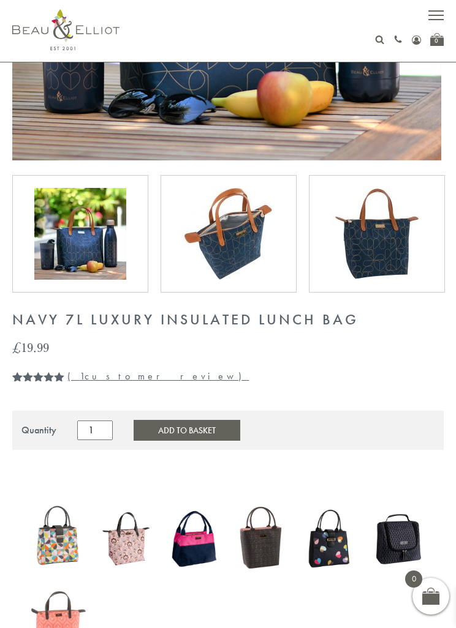
click at [269, 260] on img at bounding box center [228, 234] width 92 height 92
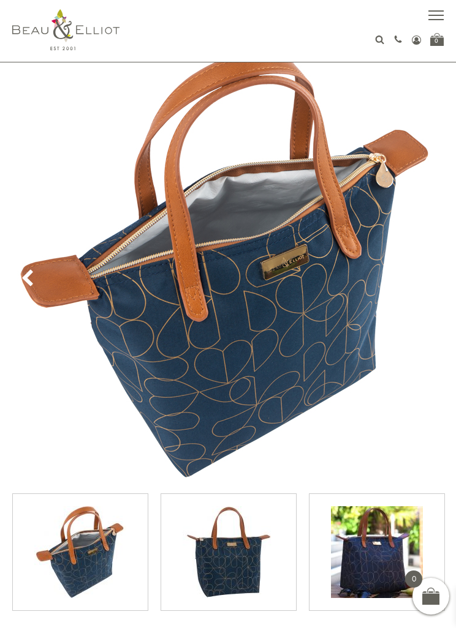
scroll to position [0, 0]
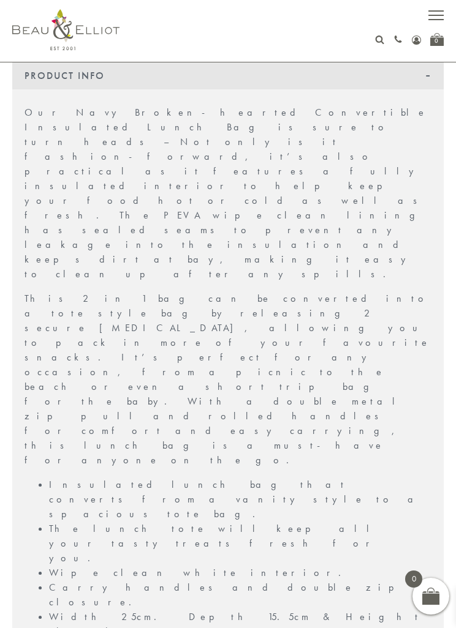
scroll to position [979, 0]
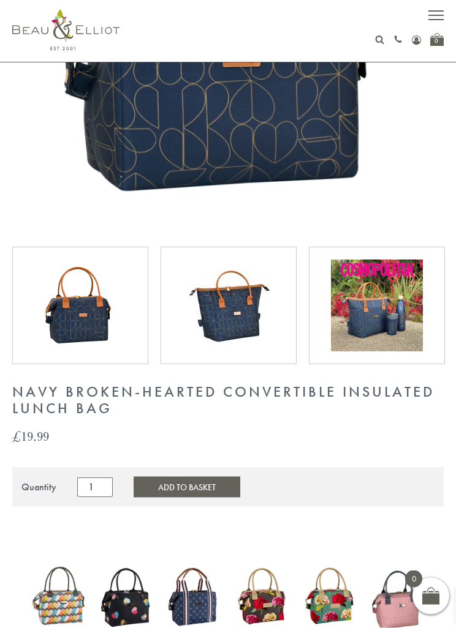
click at [249, 317] on img at bounding box center [228, 306] width 92 height 92
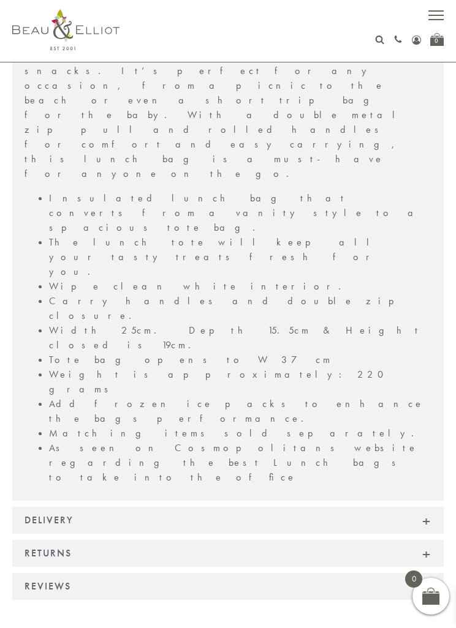
scroll to position [1258, 0]
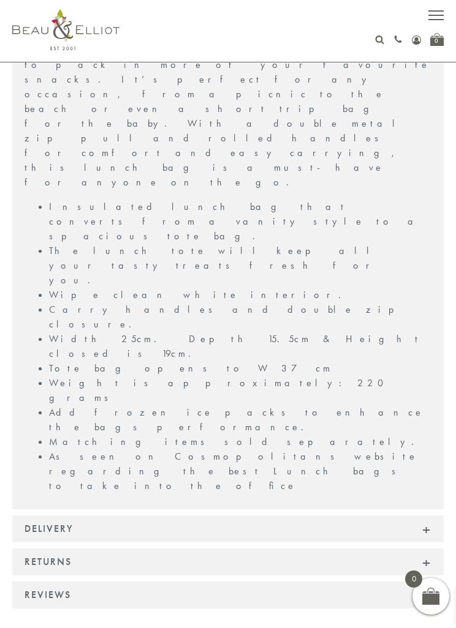
click at [296, 582] on div "Reviews" at bounding box center [227, 595] width 431 height 27
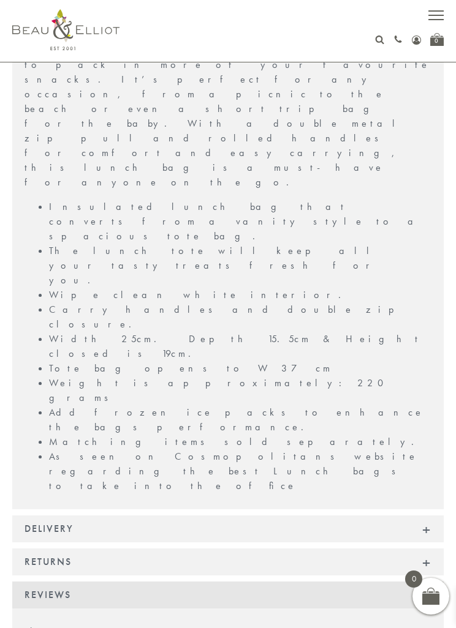
click at [328, 582] on div "Reviews" at bounding box center [227, 595] width 431 height 27
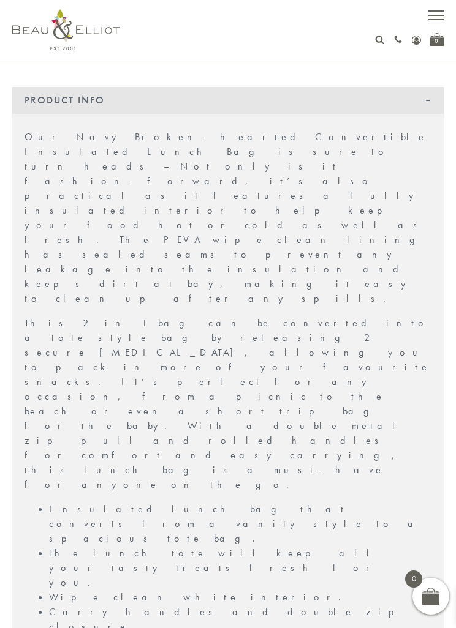
scroll to position [940, 0]
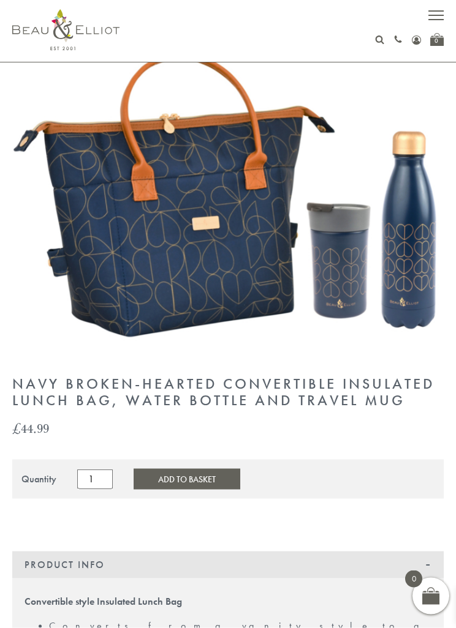
scroll to position [56, 0]
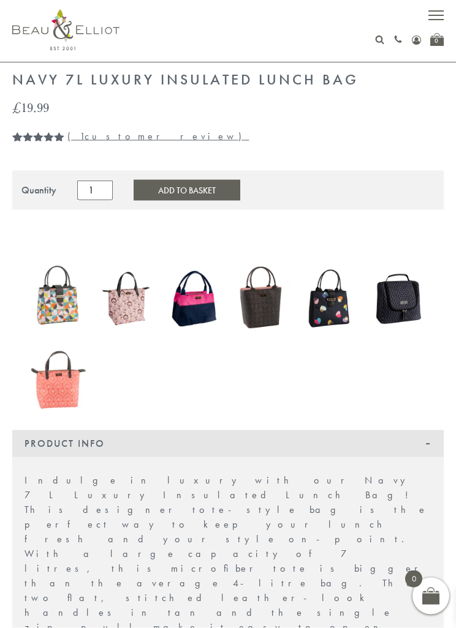
scroll to position [582, 0]
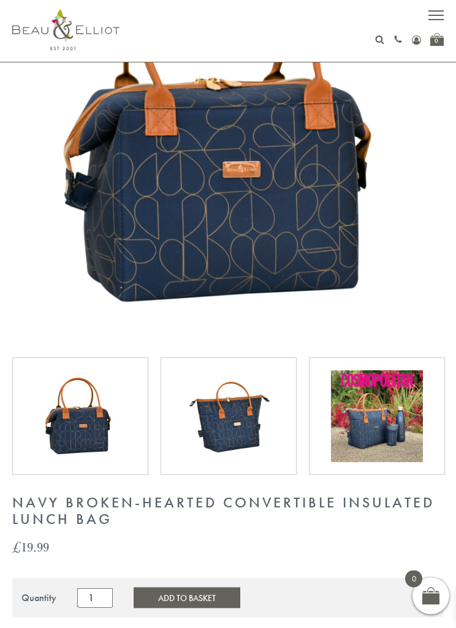
scroll to position [314, 0]
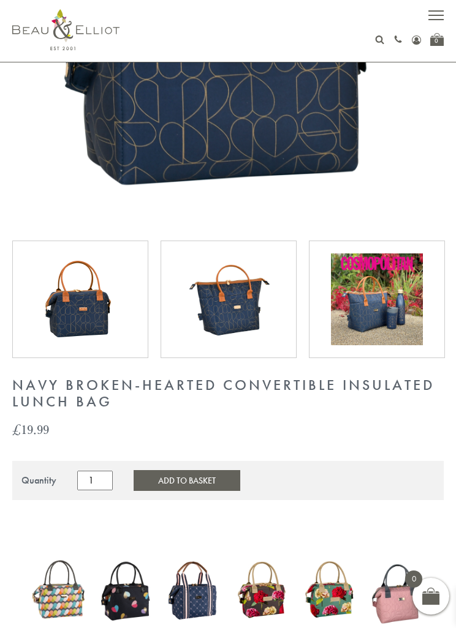
click at [15, 225] on img at bounding box center [227, 8] width 431 height 435
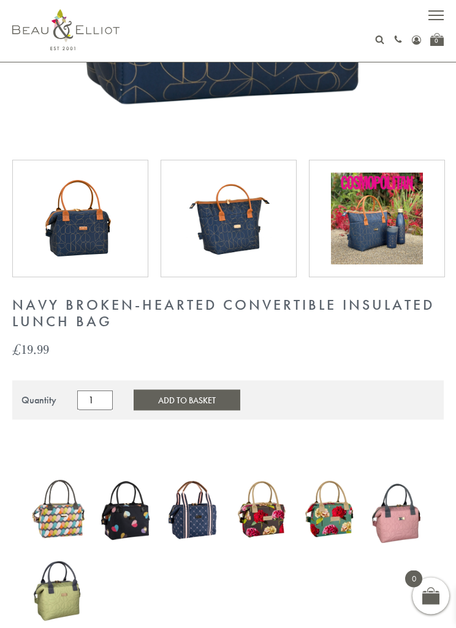
scroll to position [391, 0]
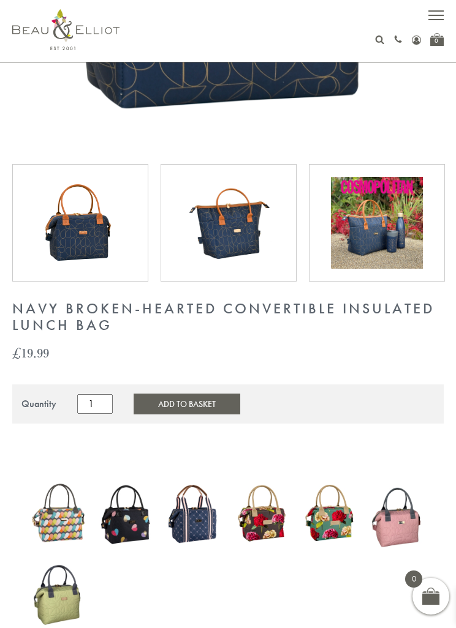
click at [242, 222] on img at bounding box center [228, 223] width 92 height 92
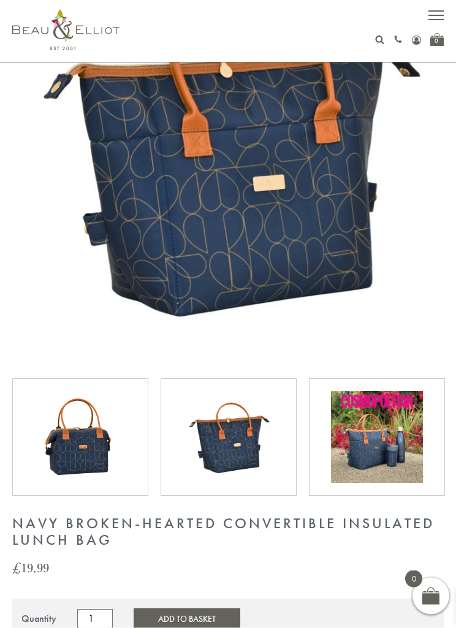
scroll to position [122, 0]
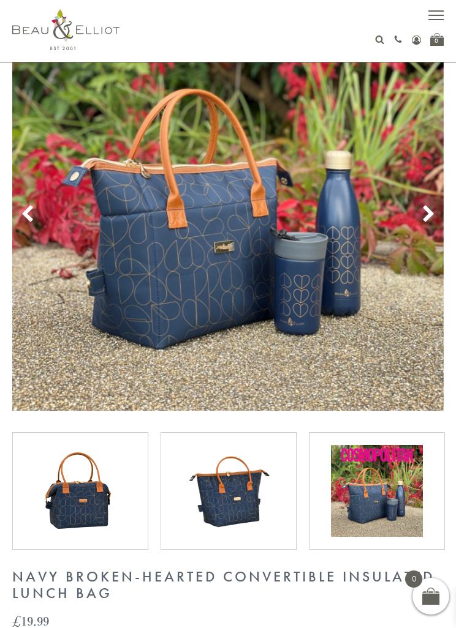
click at [433, 205] on icon at bounding box center [428, 214] width 18 height 18
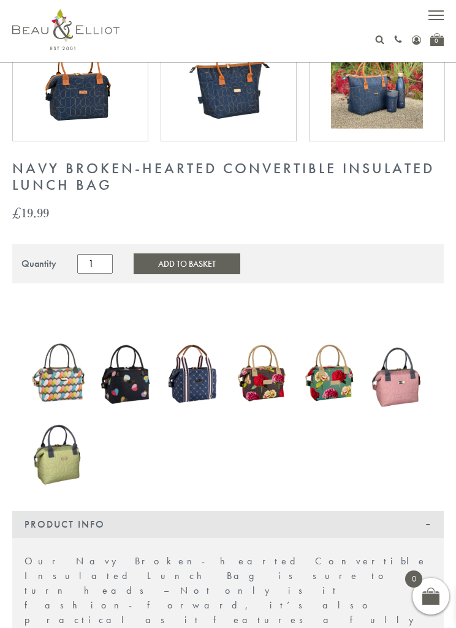
scroll to position [576, 0]
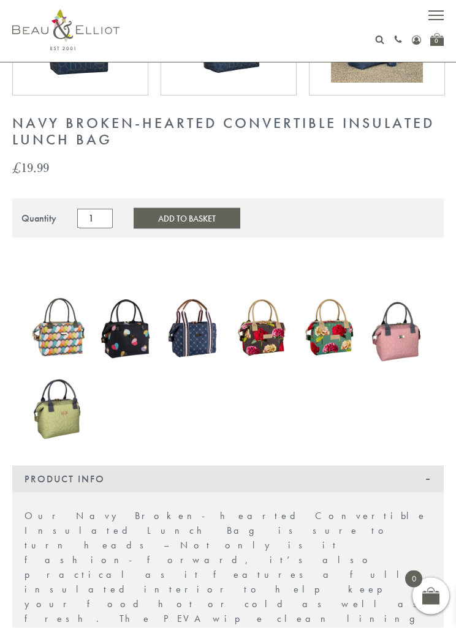
click at [200, 218] on button "Add to Basket" at bounding box center [186, 218] width 107 height 21
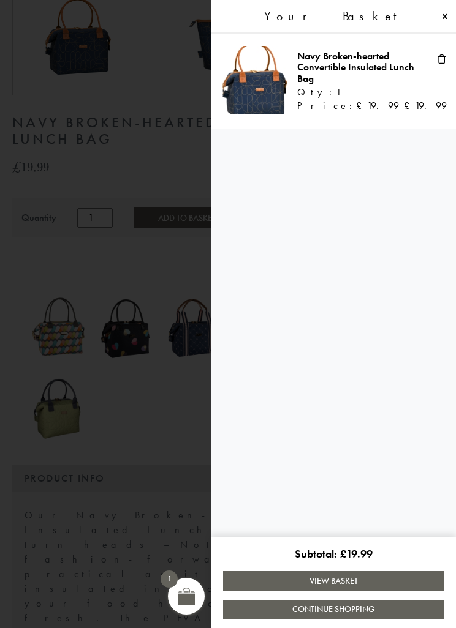
click at [159, 400] on span at bounding box center [228, 314] width 456 height 628
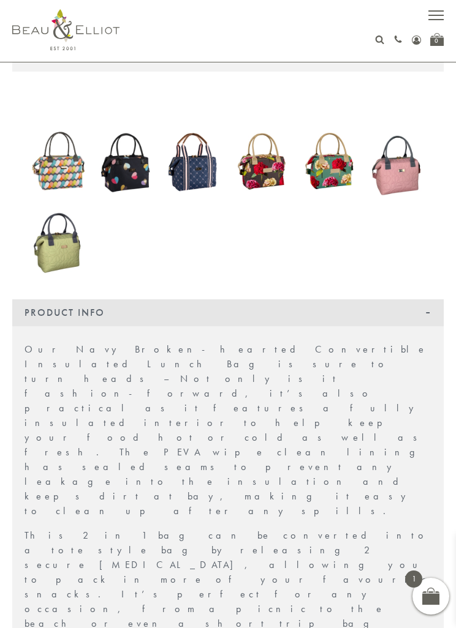
scroll to position [794, 0]
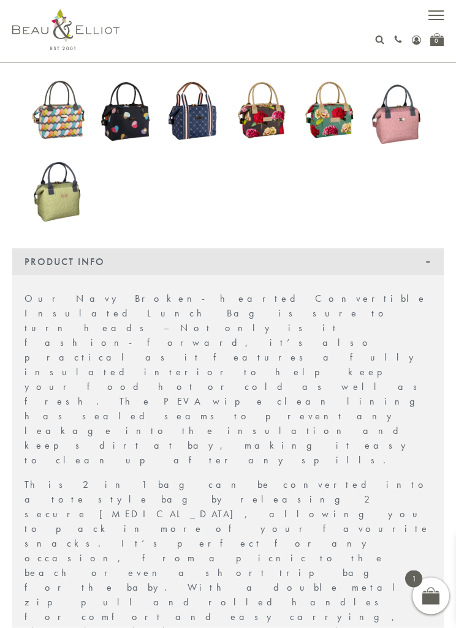
click at [133, 109] on img at bounding box center [127, 110] width 56 height 75
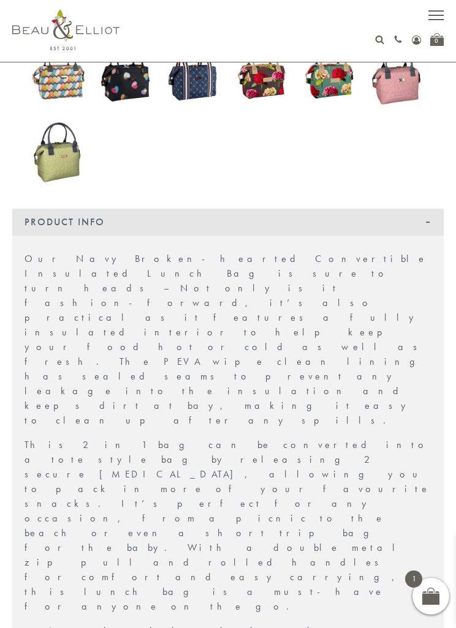
click at [67, 83] on img at bounding box center [59, 71] width 56 height 71
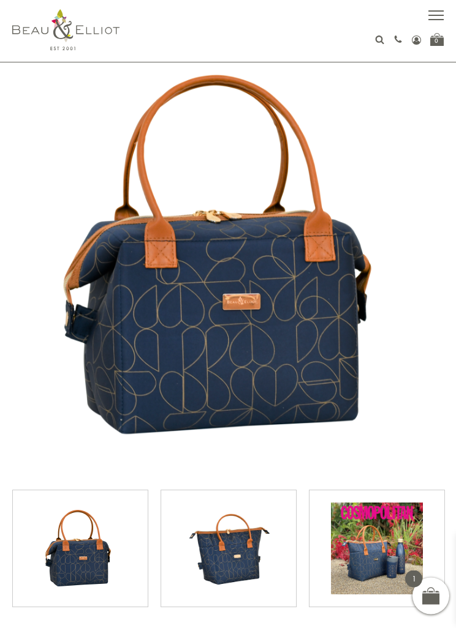
scroll to position [0, 0]
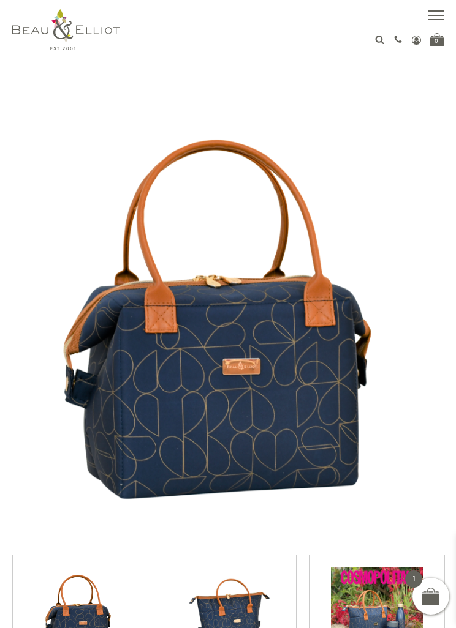
click at [440, 42] on div "0" at bounding box center [436, 39] width 13 height 13
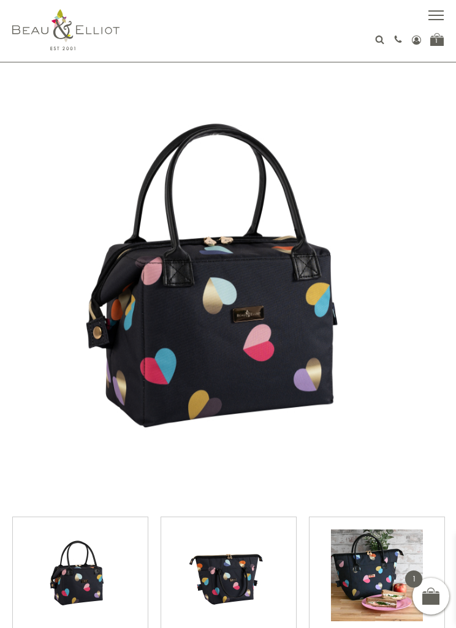
scroll to position [36, 0]
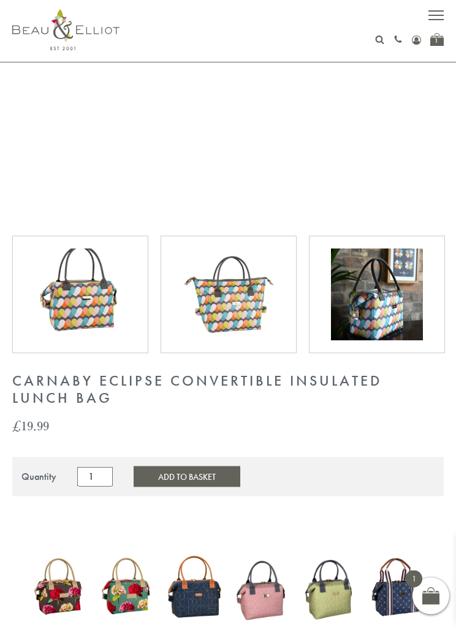
scroll to position [532, 0]
click at [250, 304] on img at bounding box center [228, 295] width 92 height 92
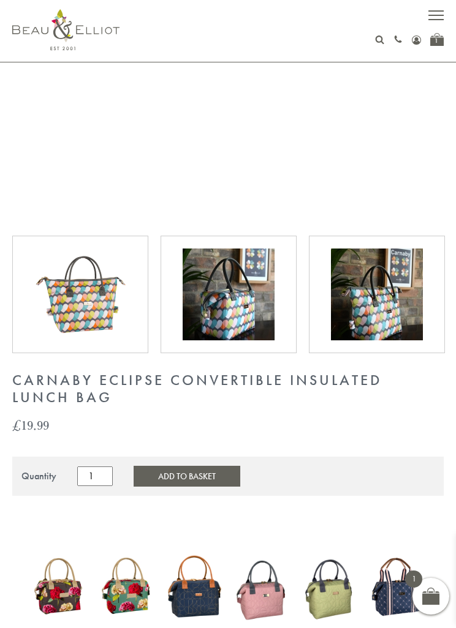
click at [98, 301] on img at bounding box center [80, 295] width 92 height 92
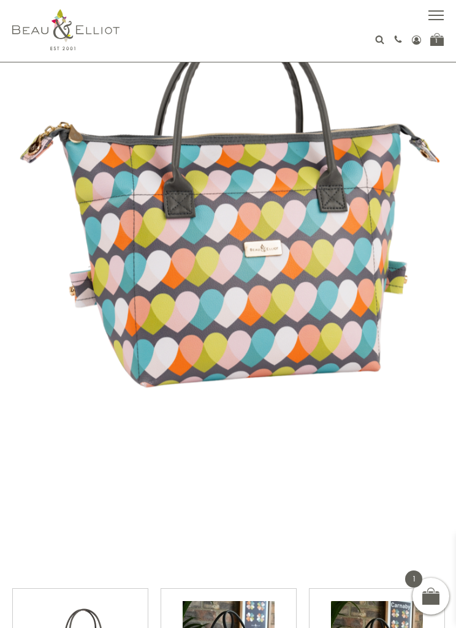
scroll to position [148, 0]
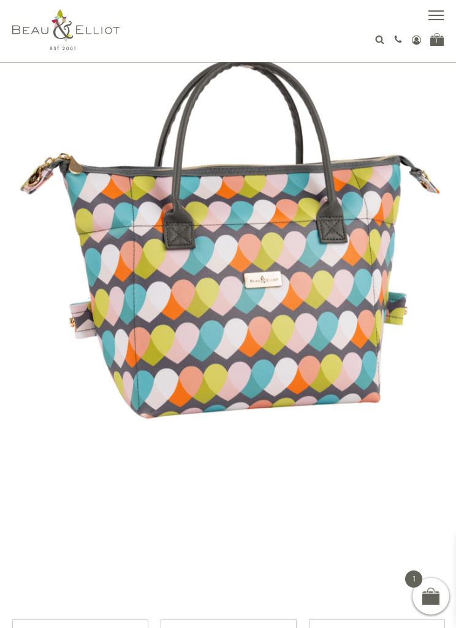
click at [360, 265] on img at bounding box center [227, 237] width 431 height 560
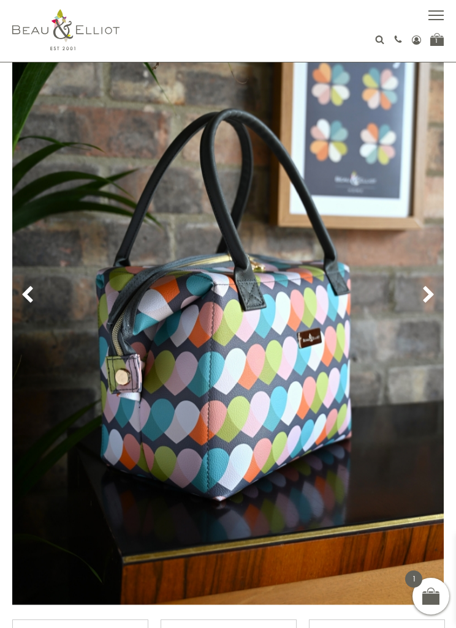
click at [424, 290] on use at bounding box center [428, 294] width 10 height 17
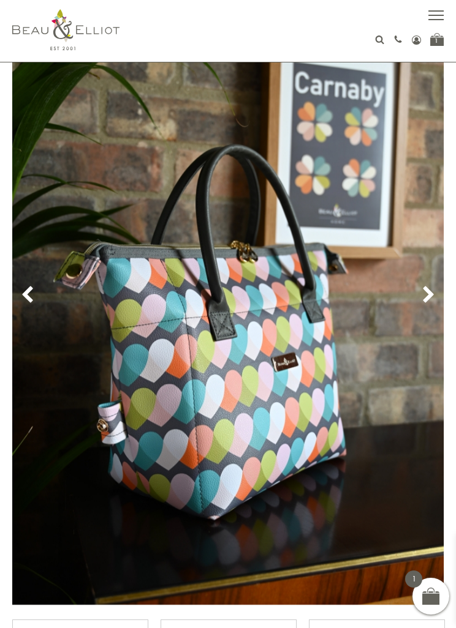
click at [434, 291] on icon at bounding box center [428, 295] width 18 height 18
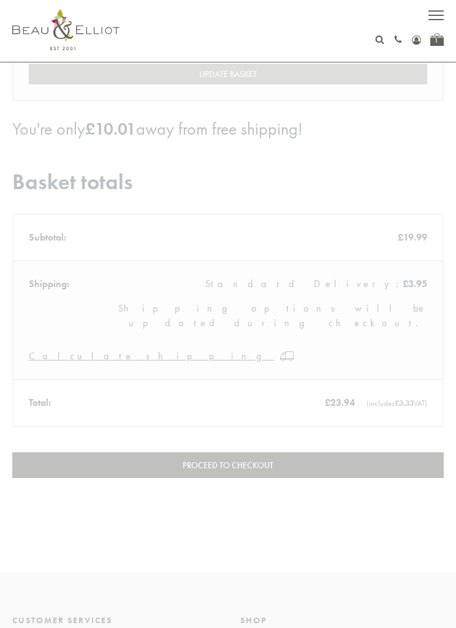
scroll to position [261, 0]
